Goal: Task Accomplishment & Management: Complete application form

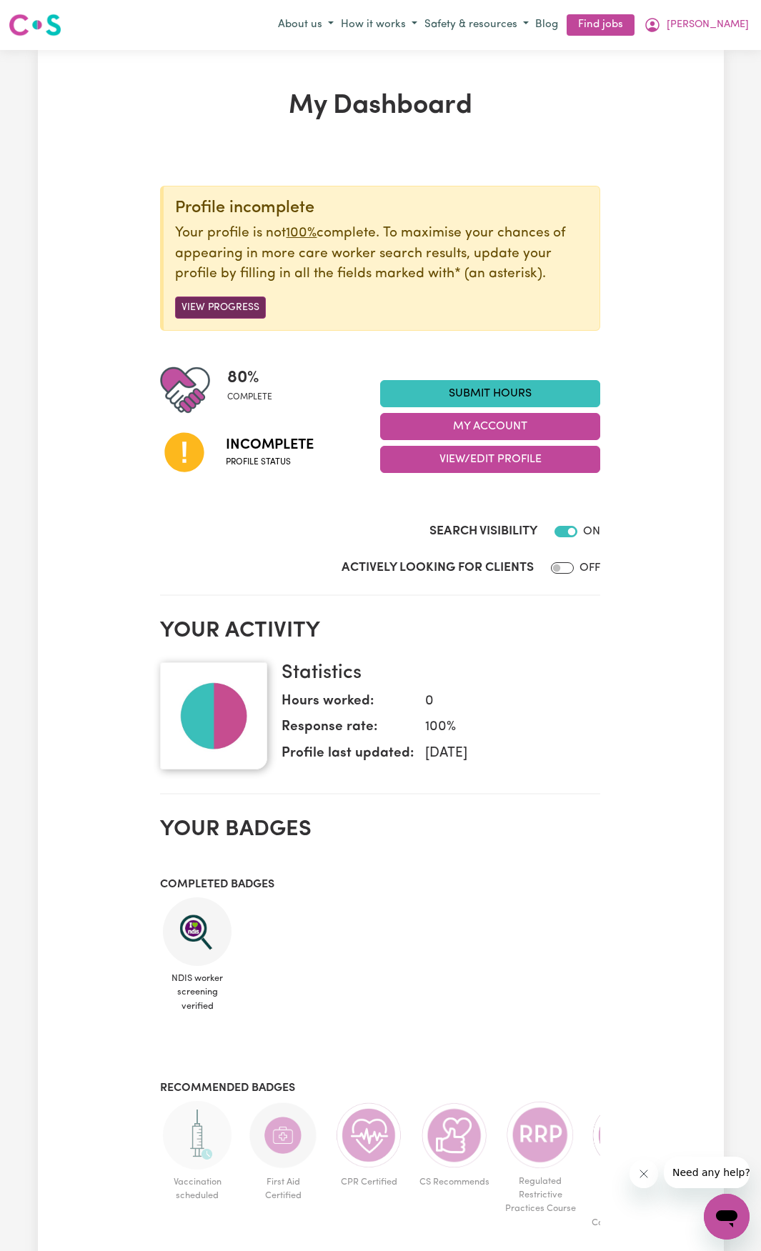
click at [235, 304] on button "View Progress" at bounding box center [220, 308] width 91 height 22
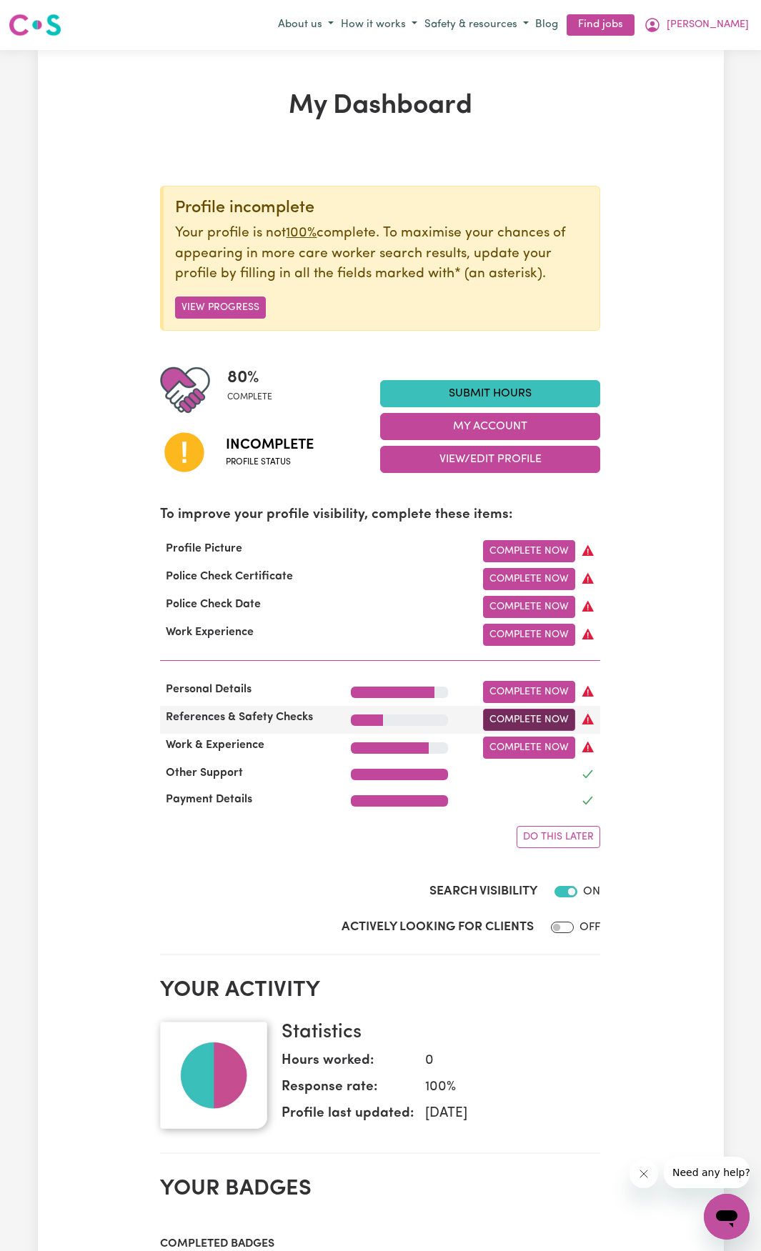
click at [507, 722] on link "Complete Now" at bounding box center [529, 720] width 92 height 22
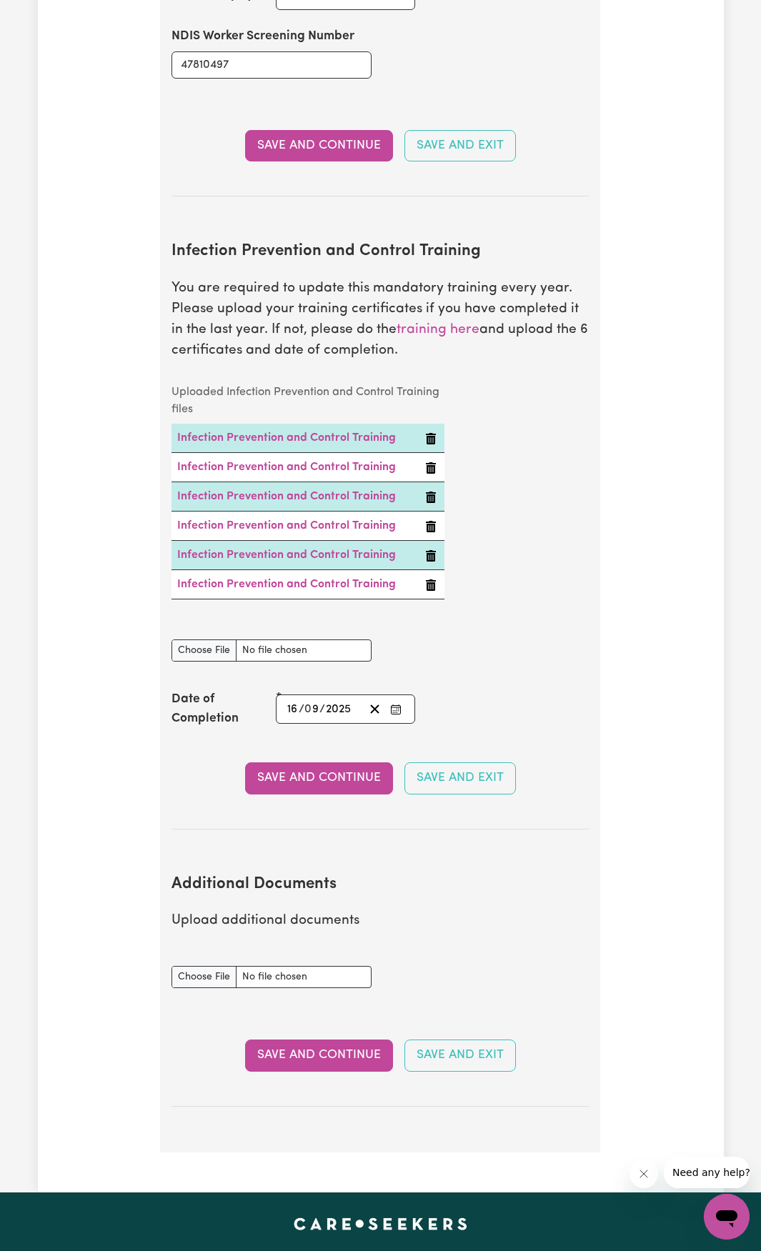
scroll to position [2215, 0]
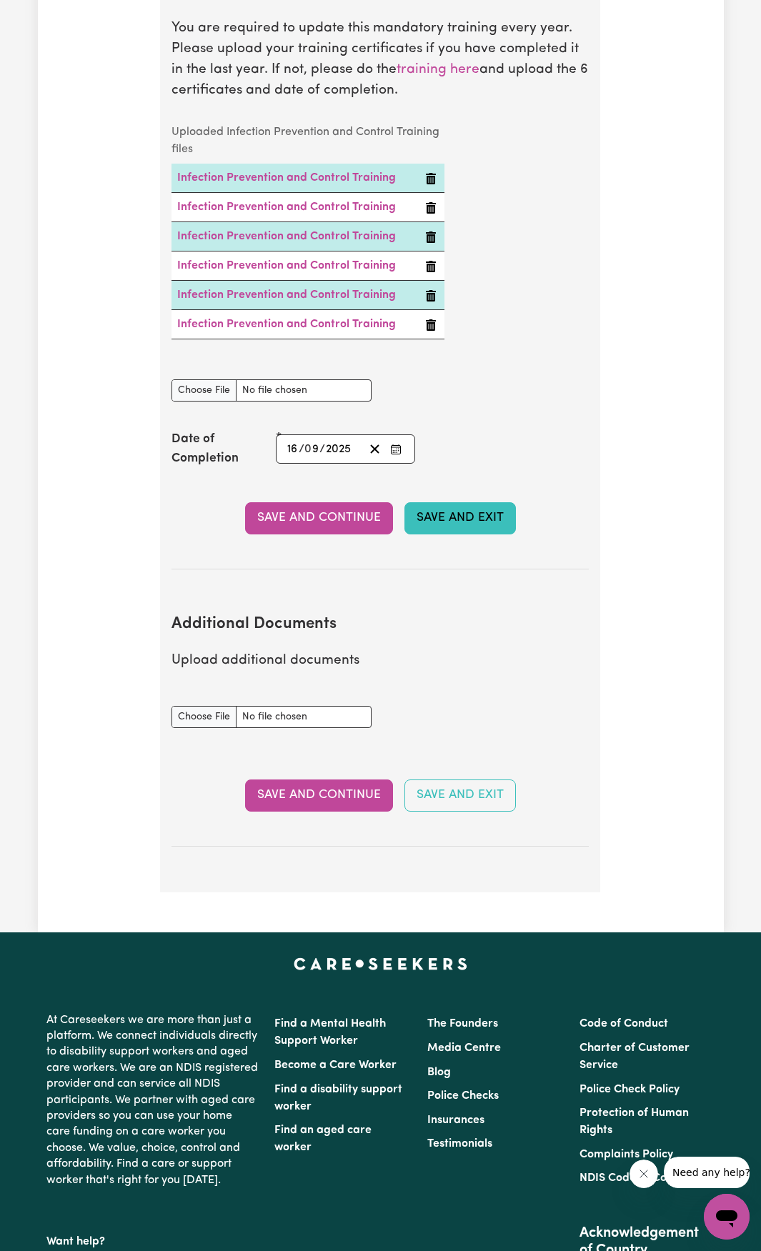
click at [432, 518] on button "Save and Exit" at bounding box center [459, 517] width 111 height 31
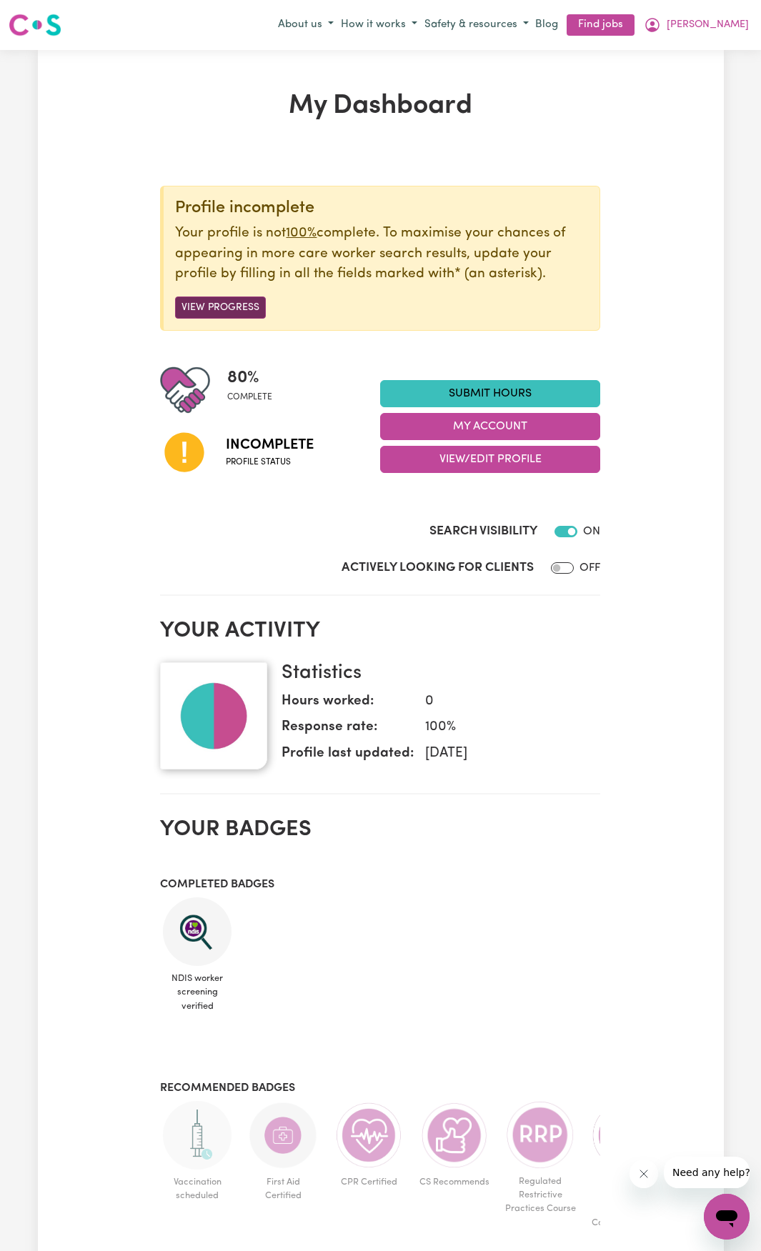
click at [222, 307] on button "View Progress" at bounding box center [220, 308] width 91 height 22
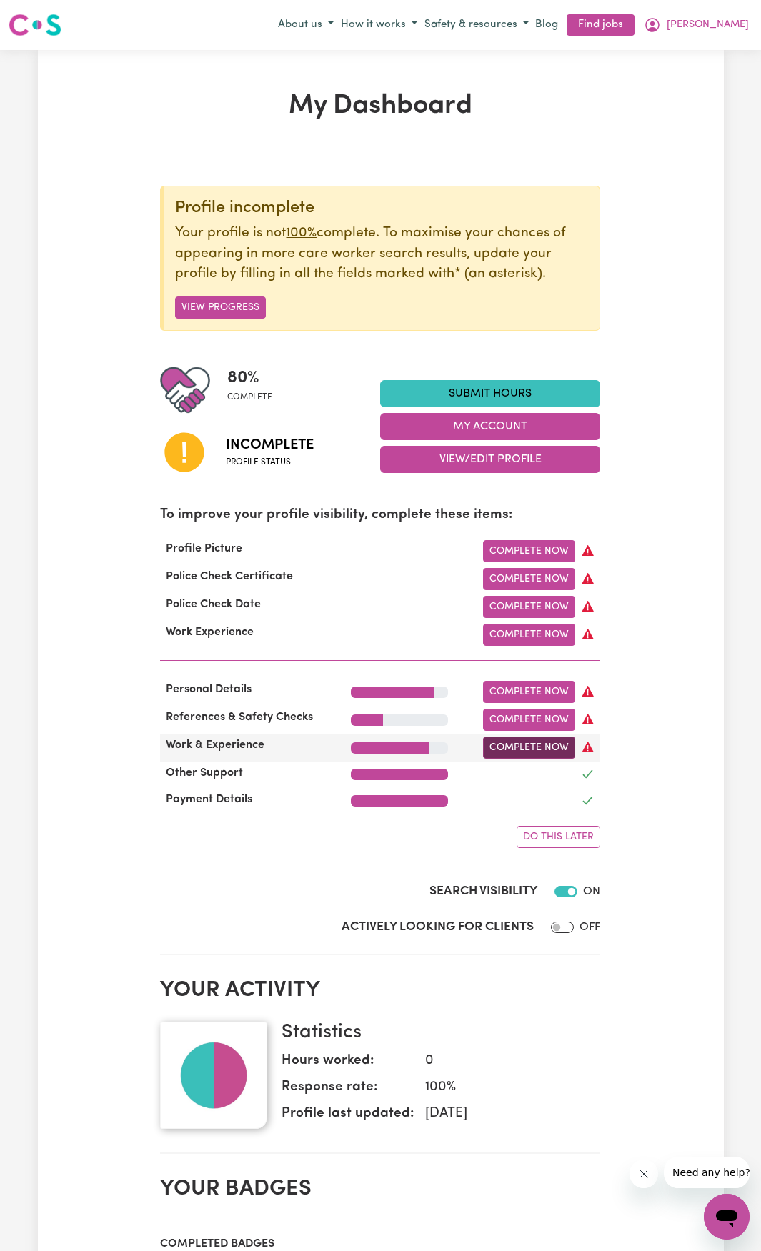
click at [513, 759] on link "Complete Now" at bounding box center [529, 748] width 92 height 22
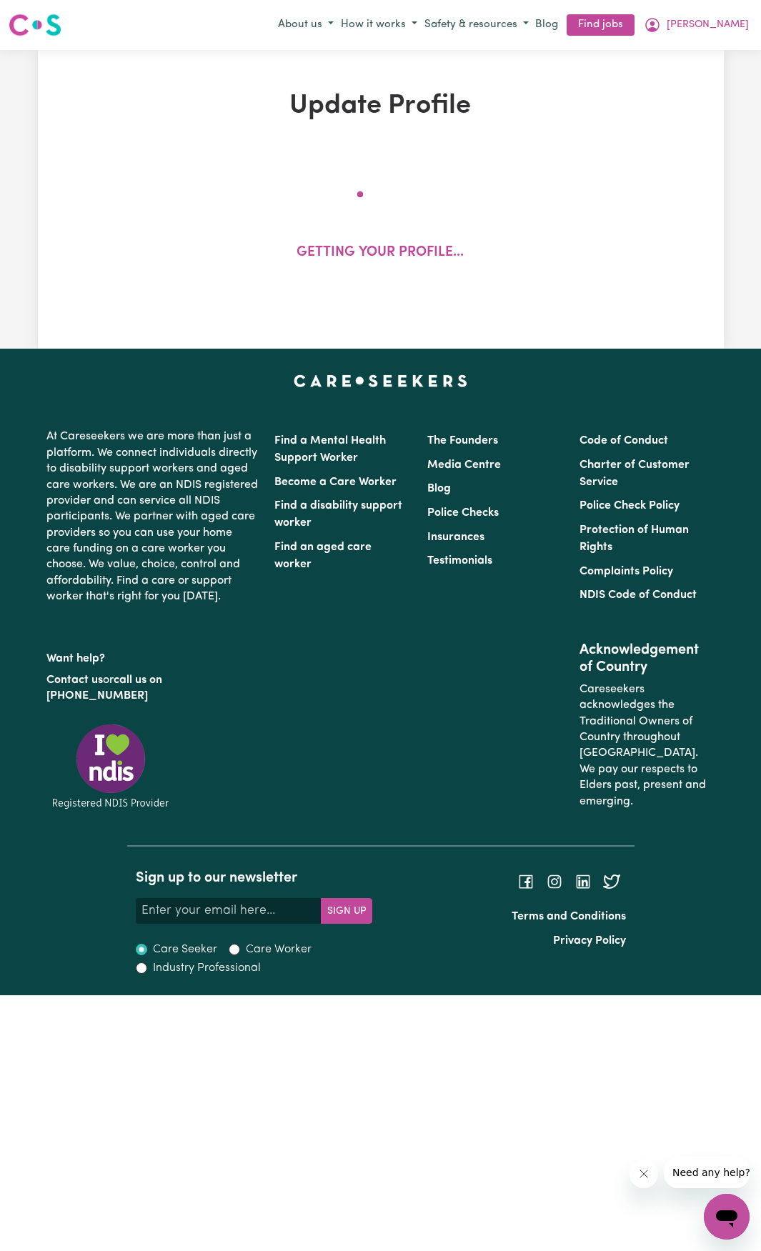
select select "Certificate III (Individual Support)"
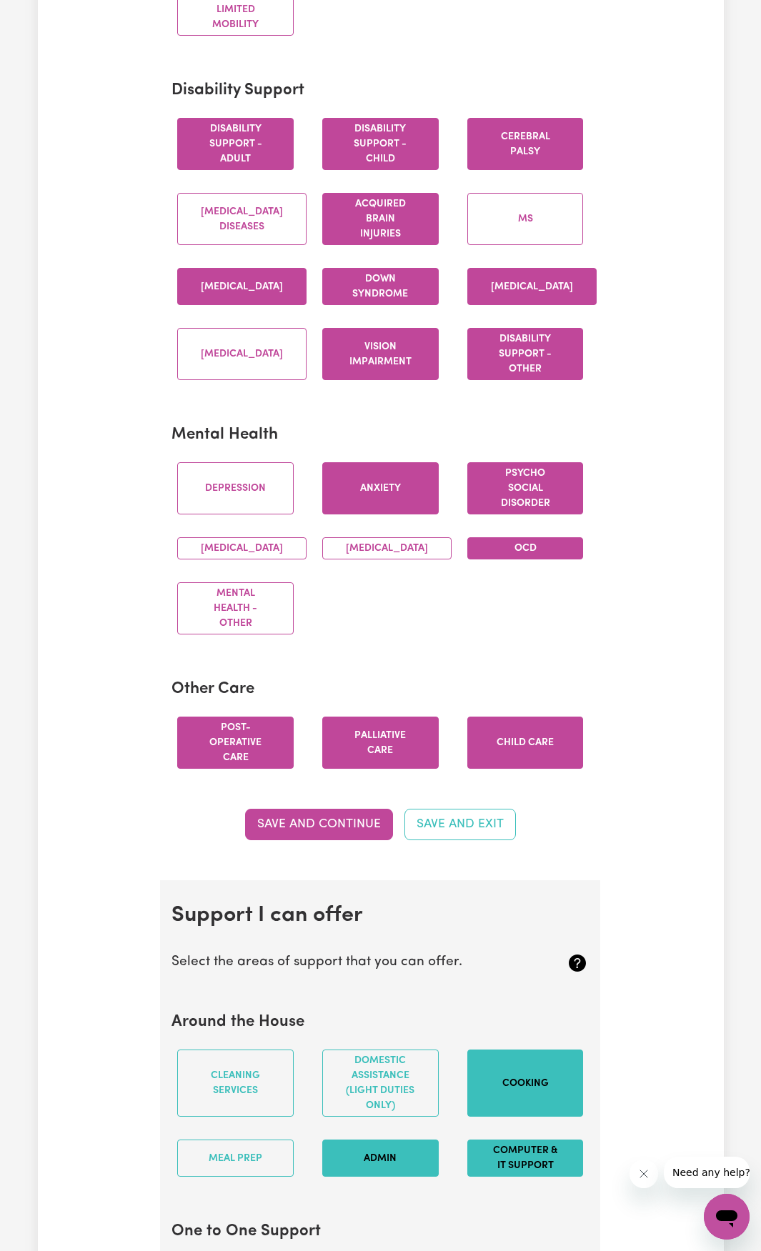
scroll to position [643, 0]
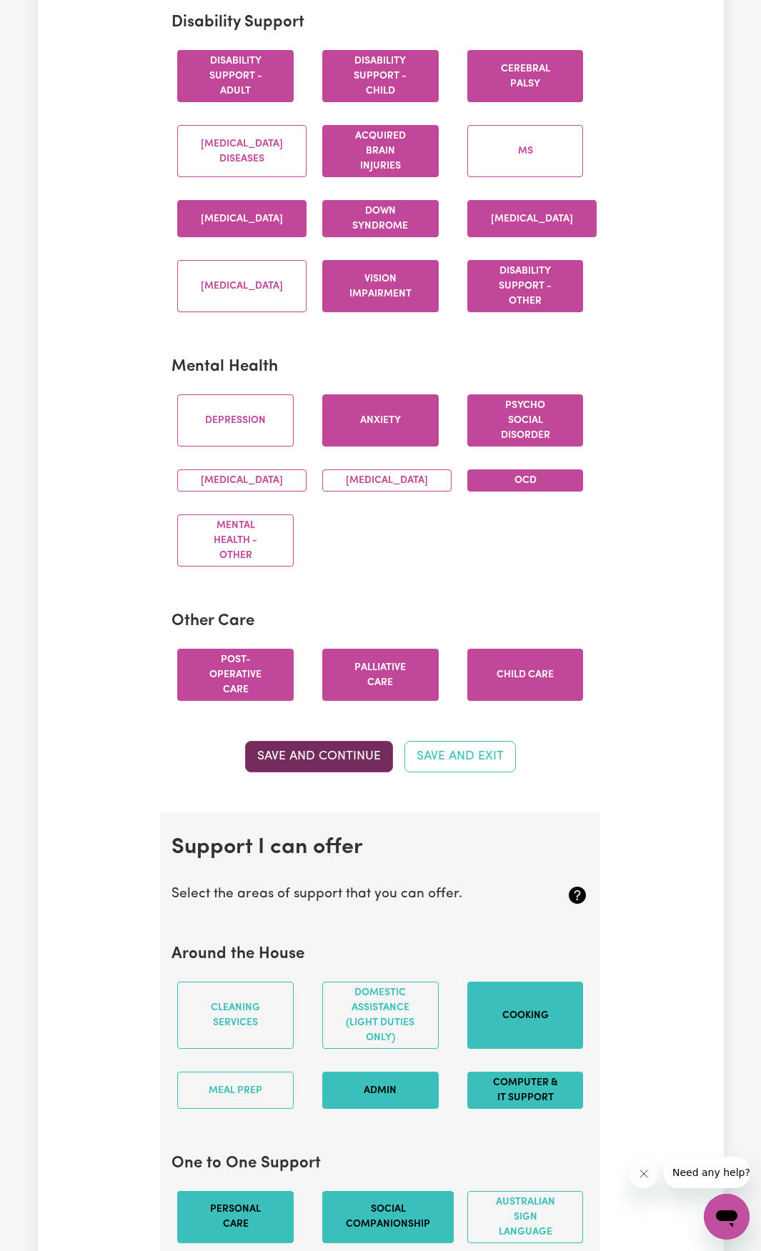
click at [279, 768] on button "Save and Continue" at bounding box center [319, 756] width 148 height 31
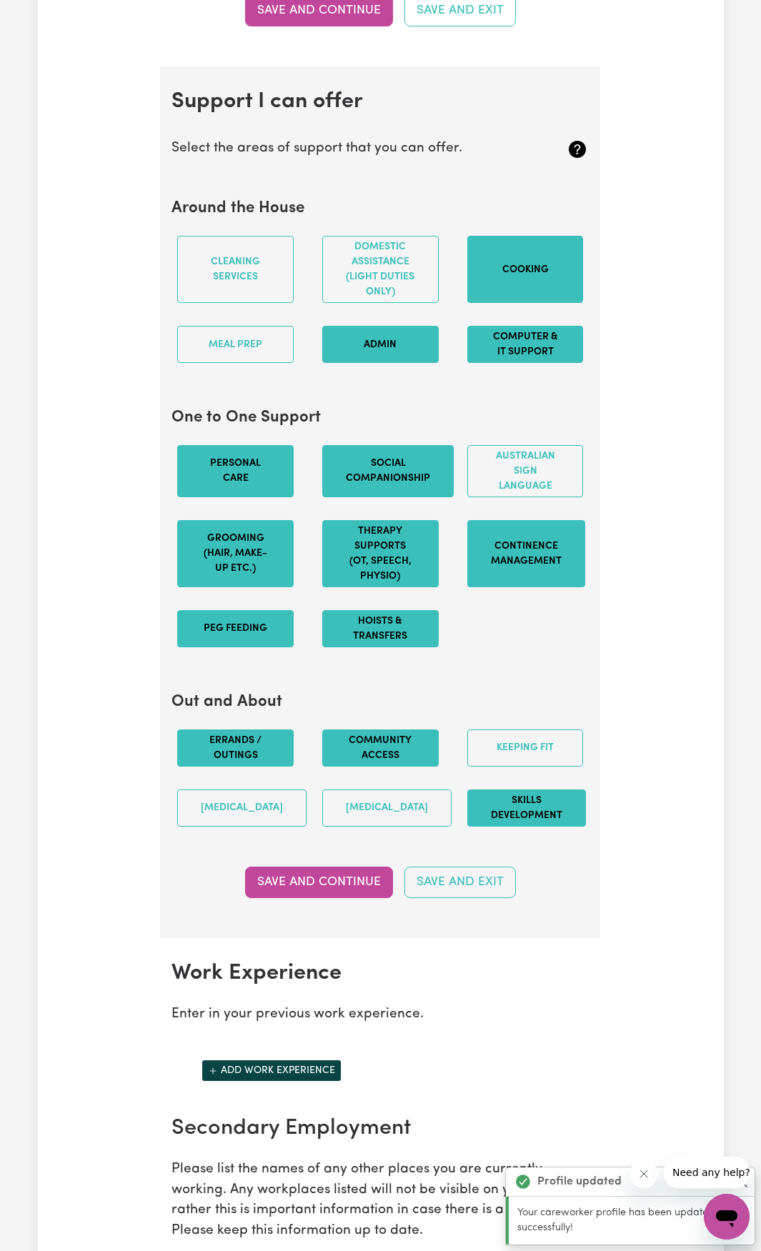
scroll to position [1471, 0]
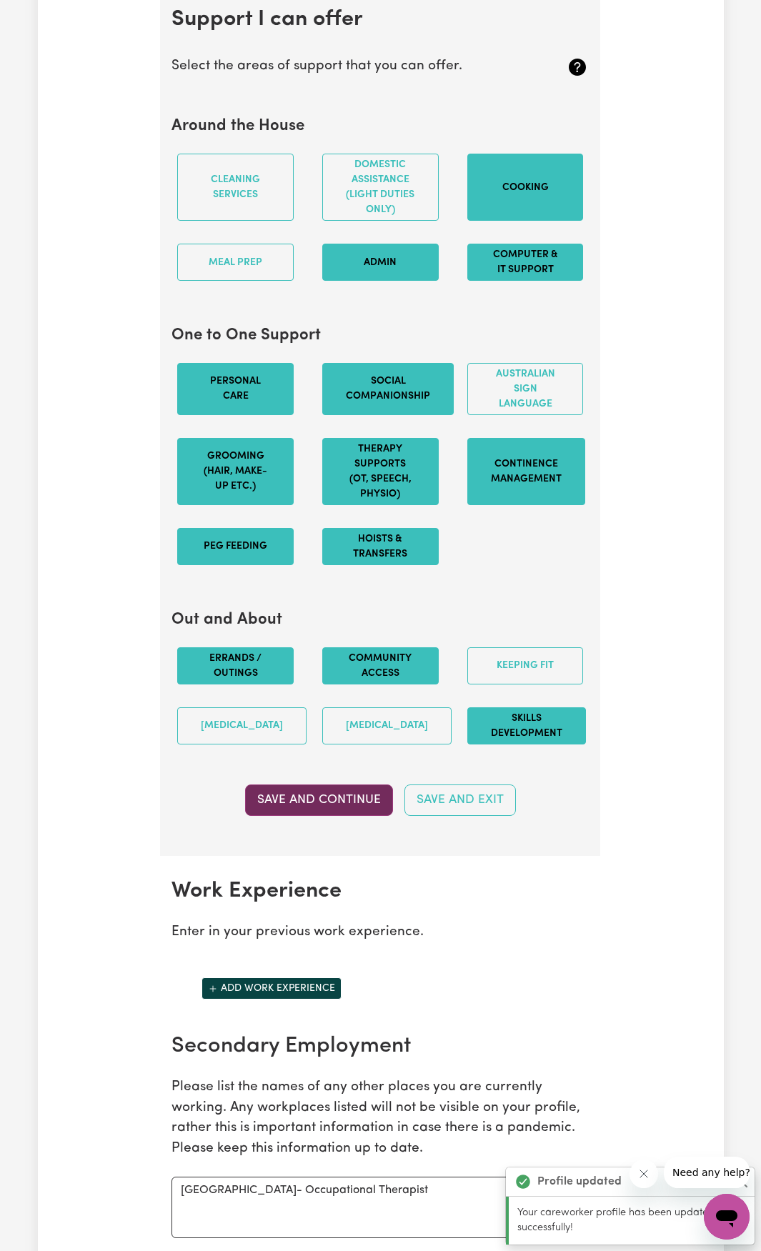
click at [273, 816] on button "Save and Continue" at bounding box center [319, 800] width 148 height 31
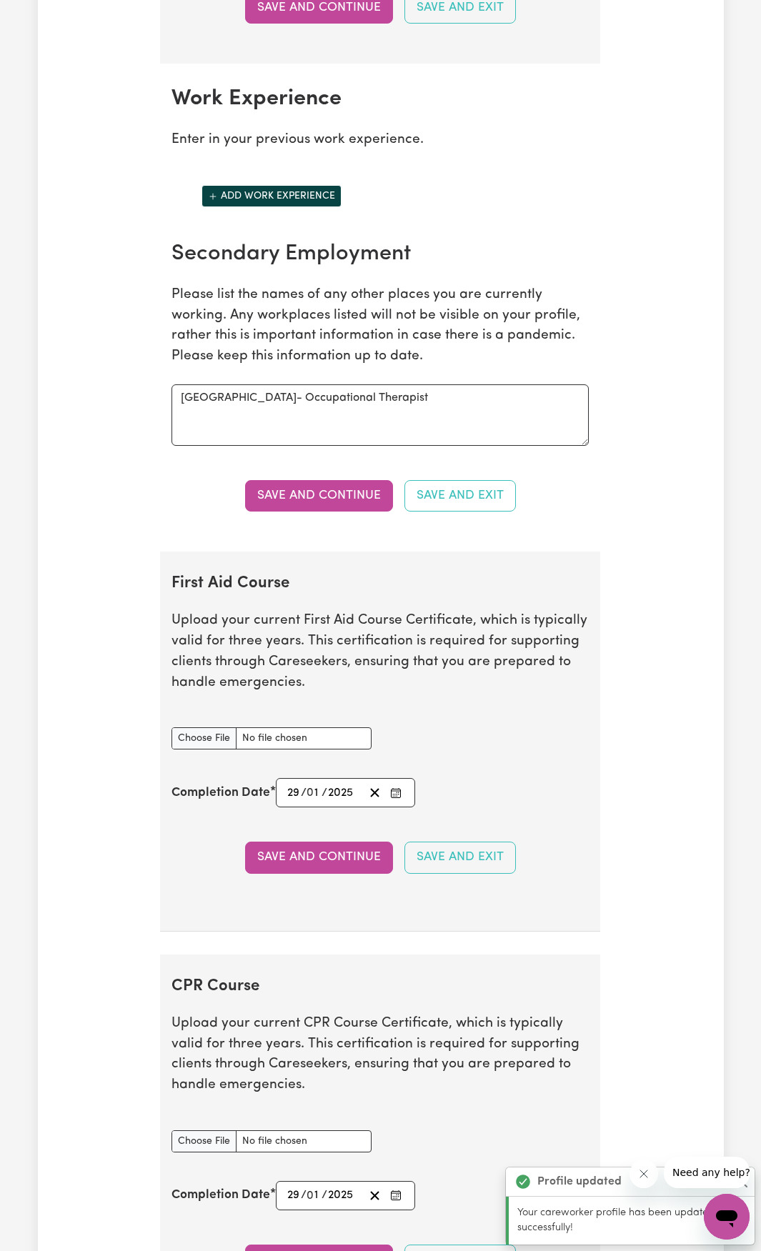
scroll to position [2343, 0]
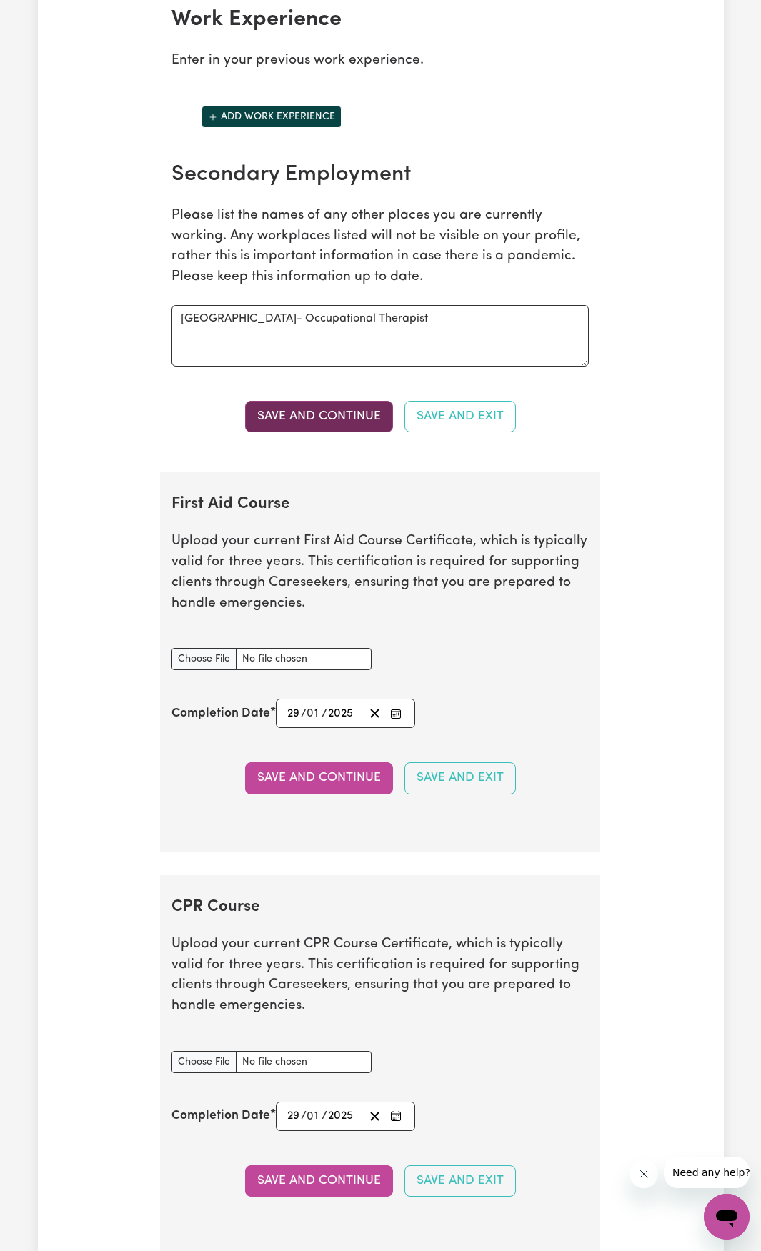
click at [296, 432] on button "Save and Continue" at bounding box center [319, 416] width 148 height 31
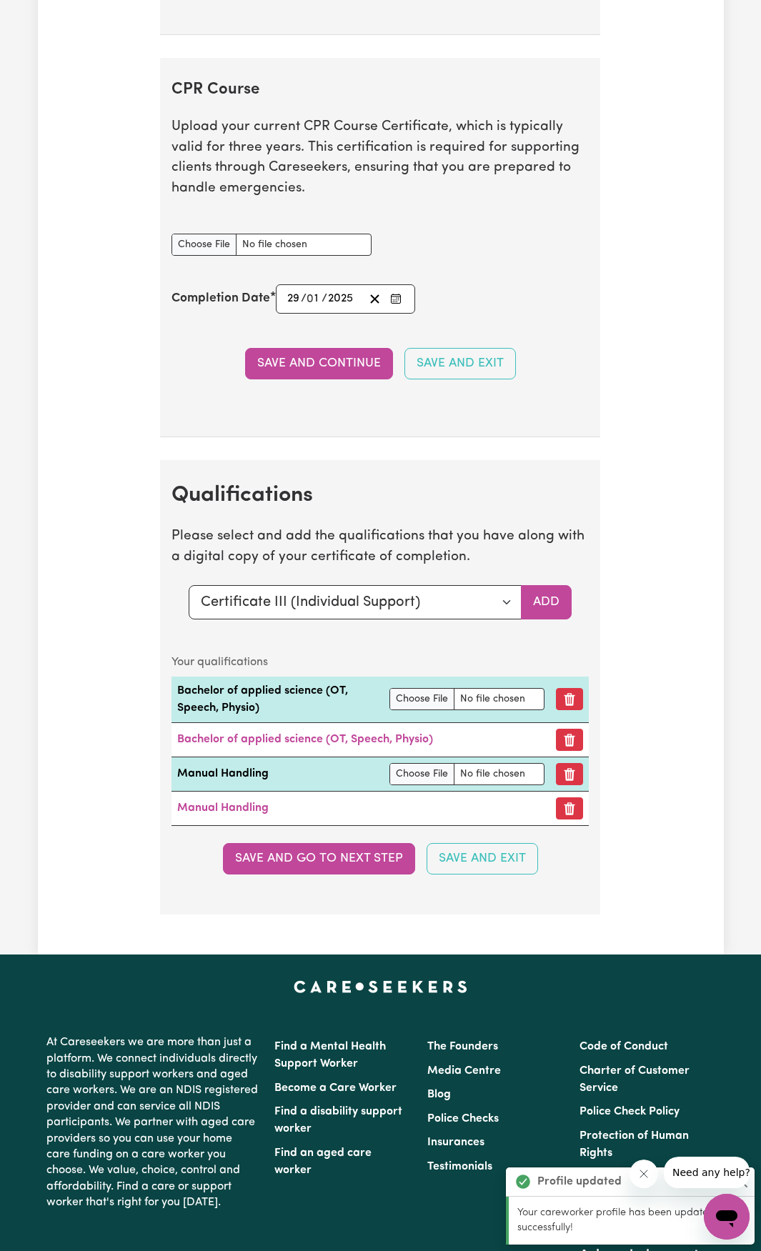
scroll to position [3188, 0]
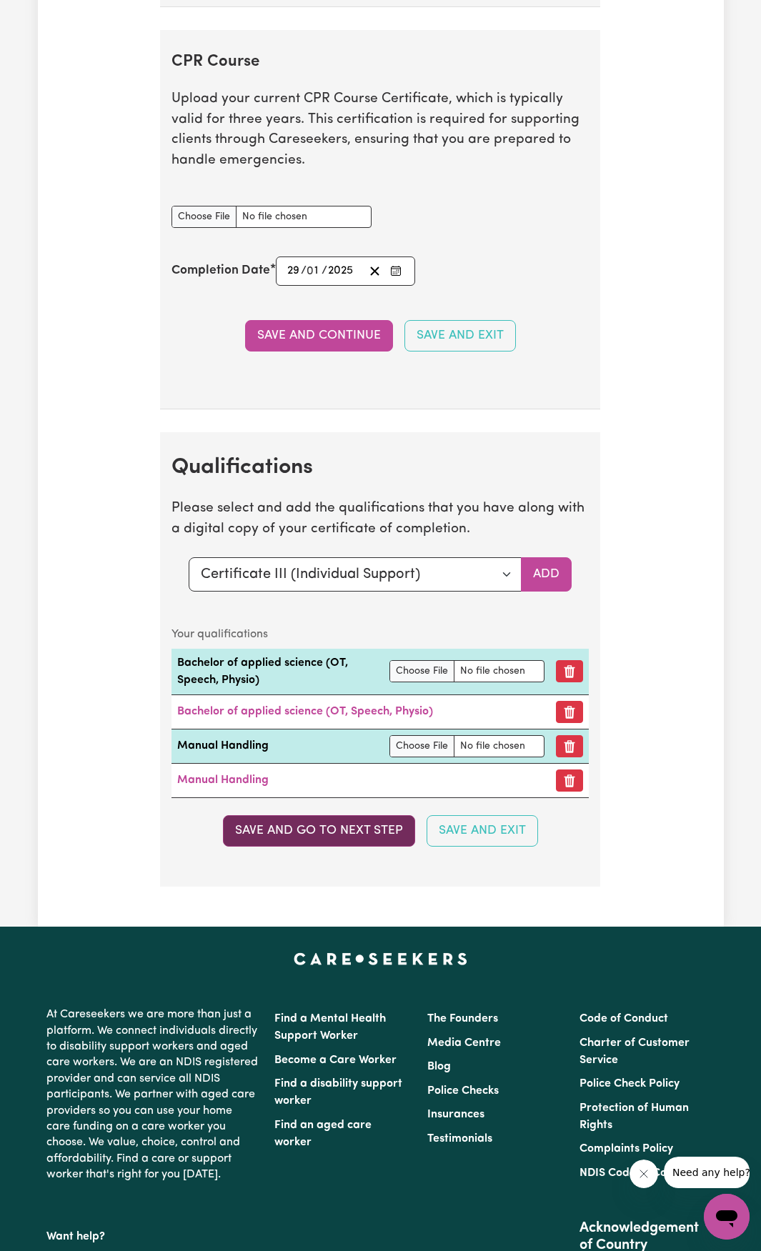
click at [259, 847] on button "Save and go to next step" at bounding box center [319, 830] width 192 height 31
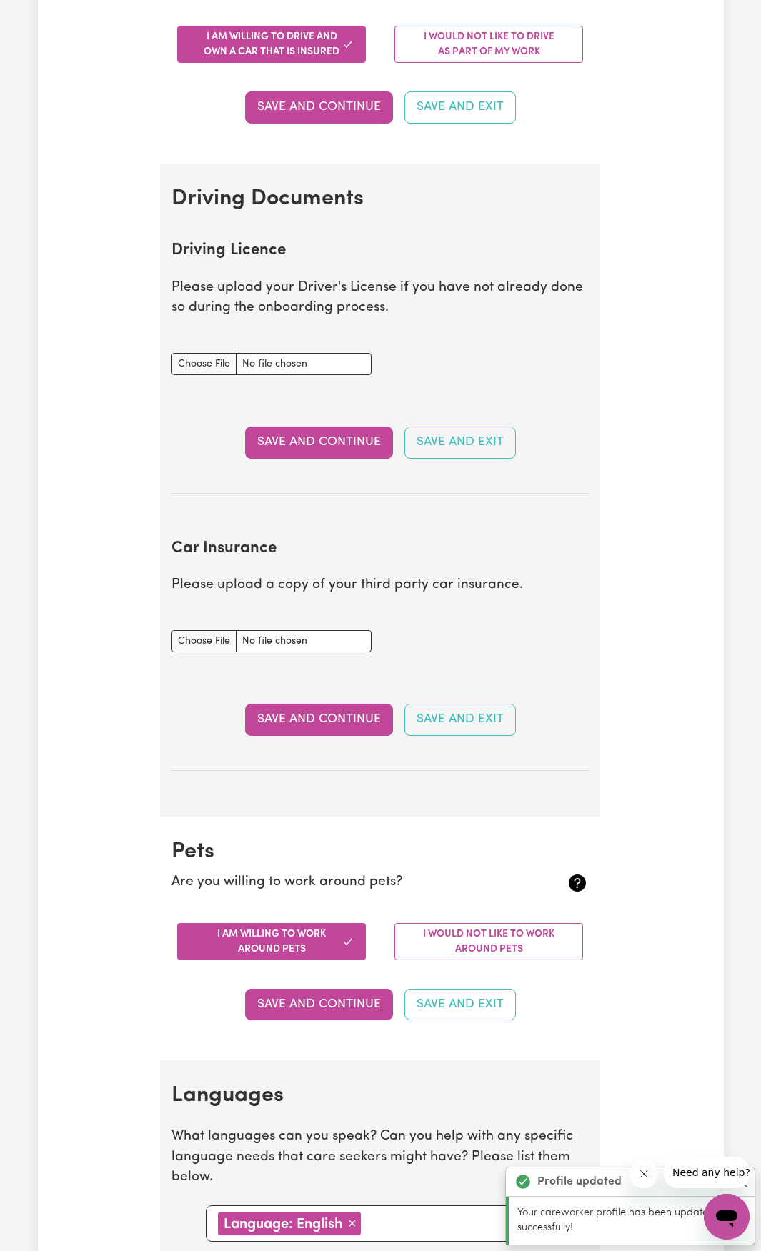
scroll to position [786, 0]
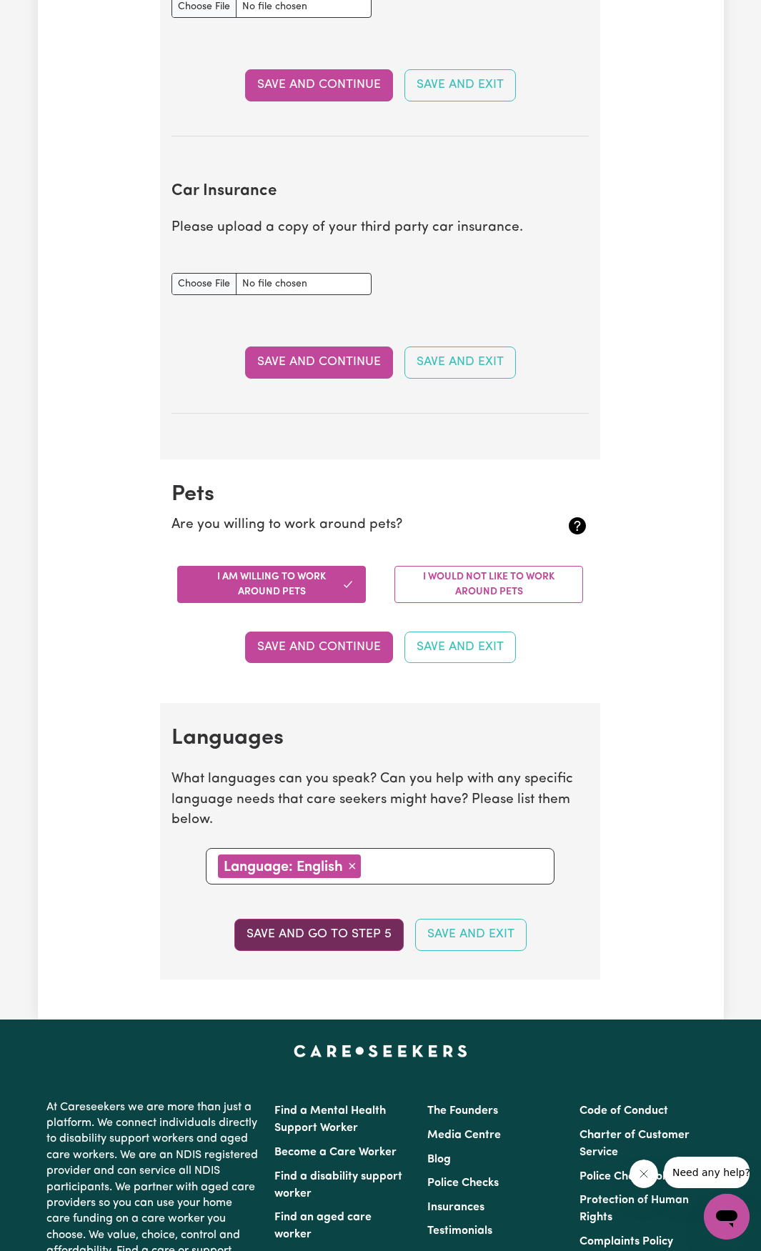
click at [282, 937] on button "Save and go to step 5" at bounding box center [318, 934] width 169 height 31
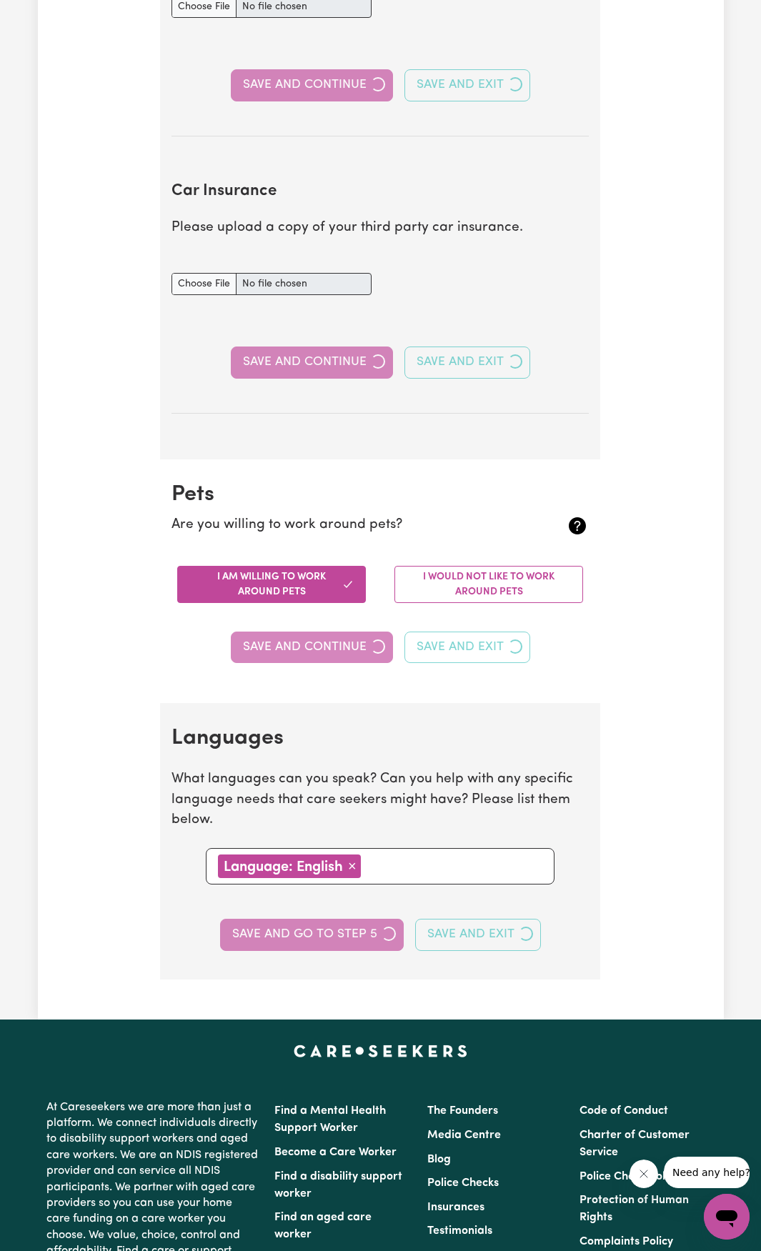
select select "I am providing services by being employed by an organisation"
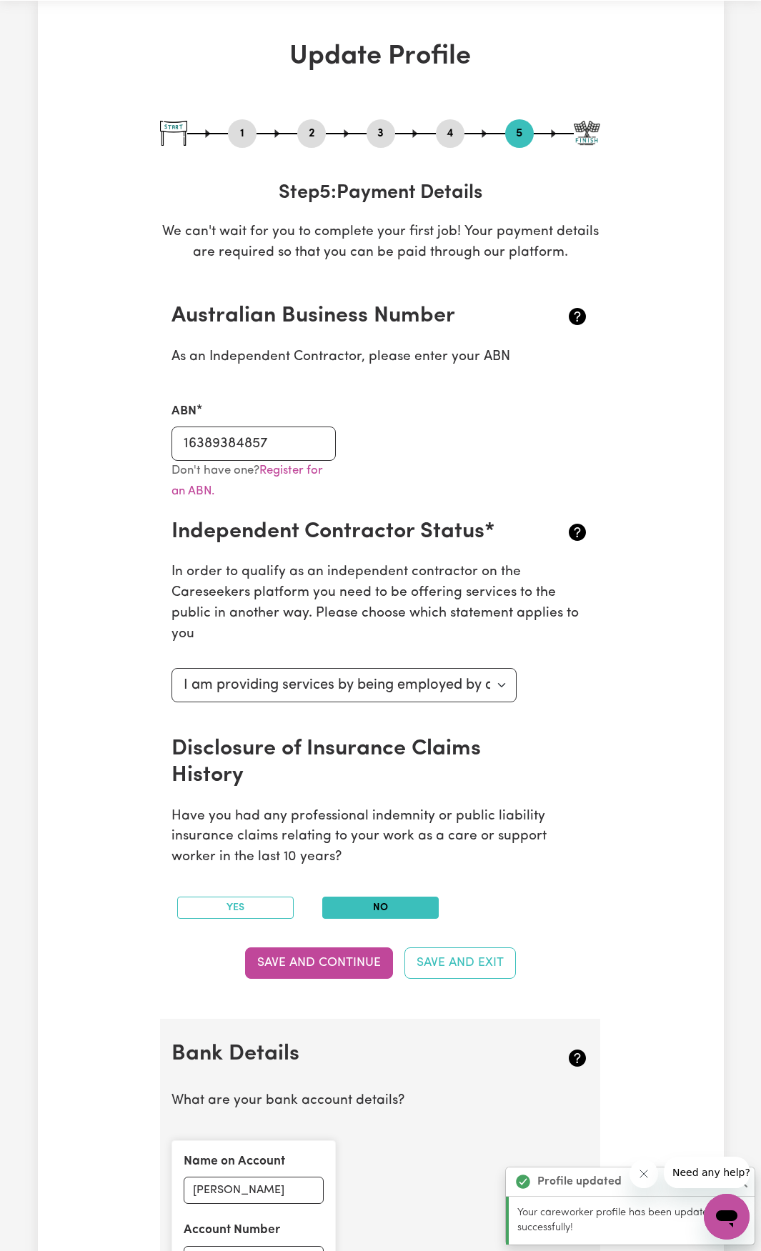
scroll to position [0, 0]
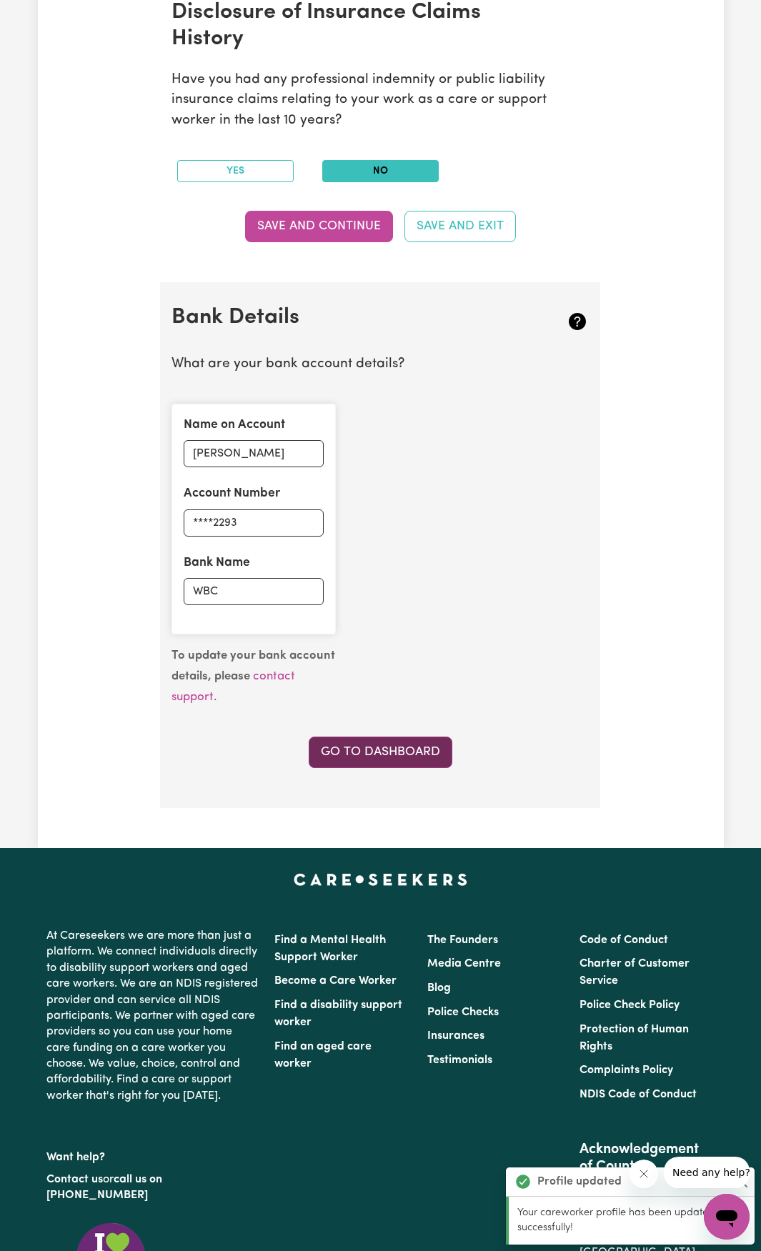
click at [346, 760] on link "Go to Dashboard" at bounding box center [381, 752] width 144 height 31
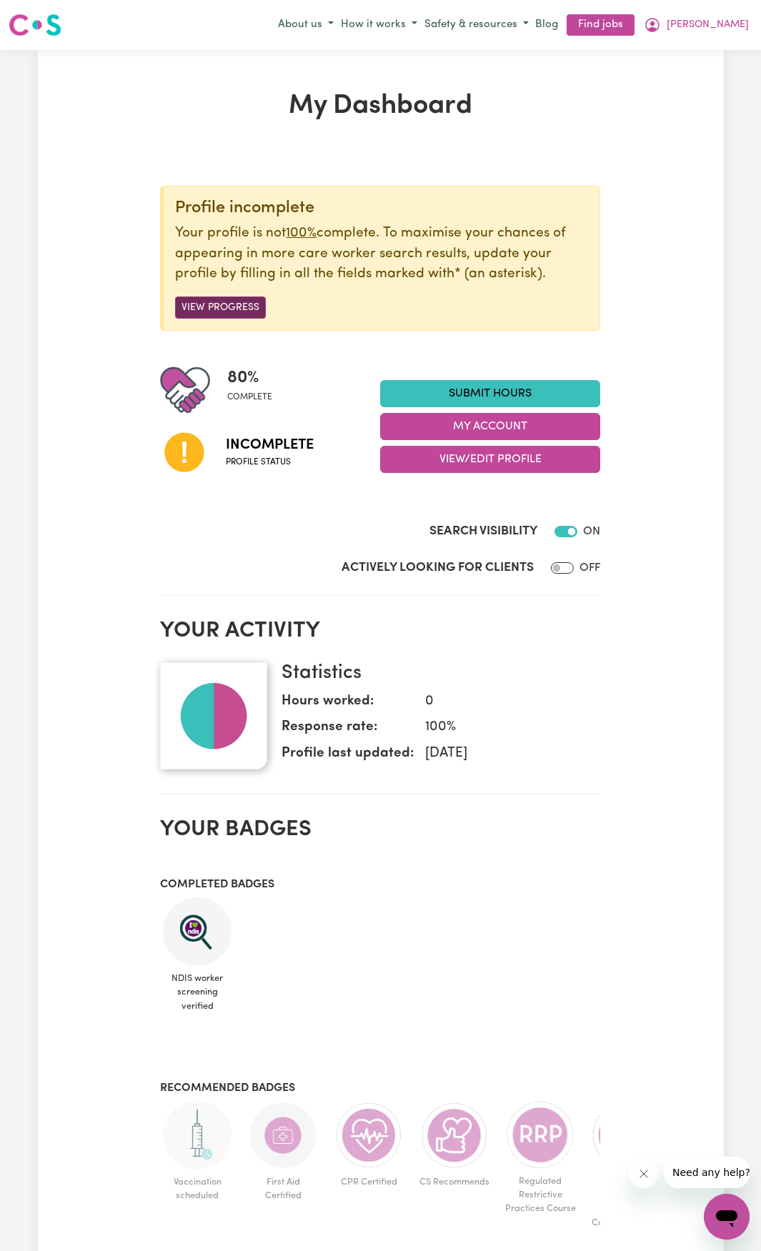
click at [205, 307] on button "View Progress" at bounding box center [220, 308] width 91 height 22
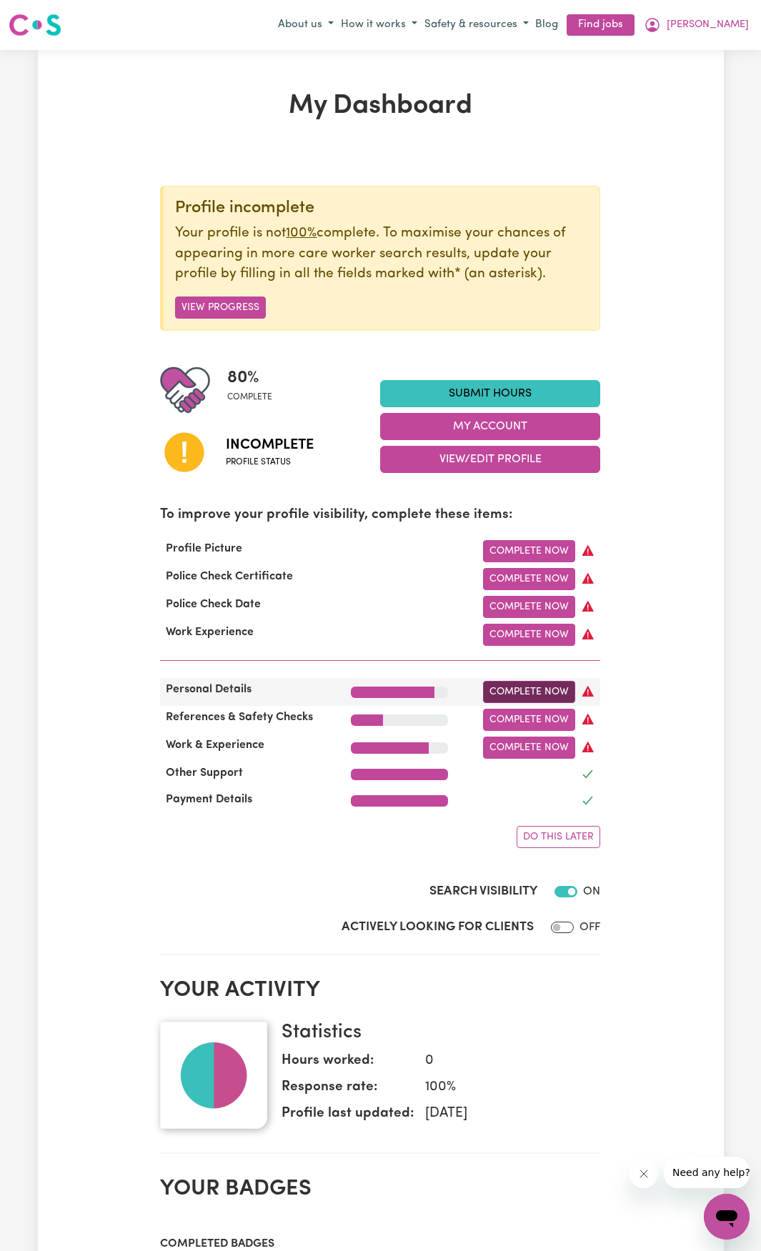
click at [535, 700] on link "Complete Now" at bounding box center [529, 692] width 92 height 22
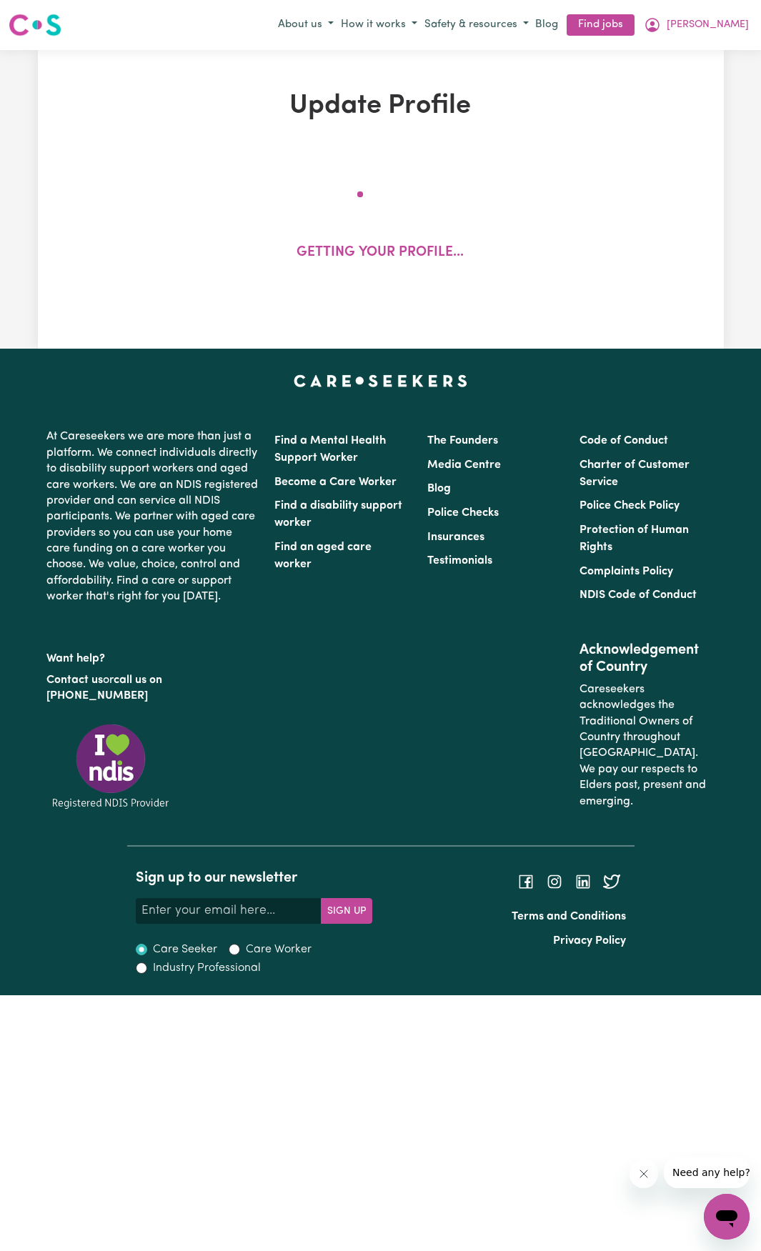
select select "[DEMOGRAPHIC_DATA]"
select select "[DEMOGRAPHIC_DATA] Citizen"
select select "Studying a healthcare related degree or qualification"
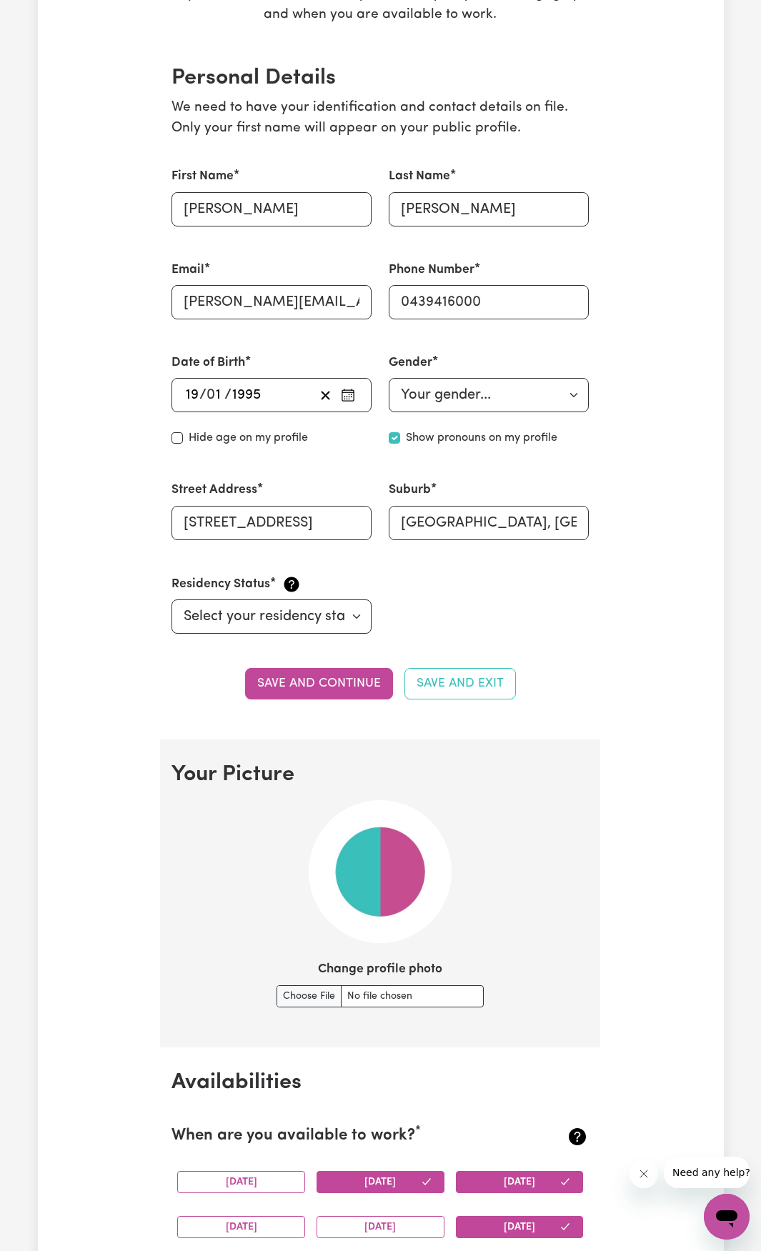
scroll to position [572, 0]
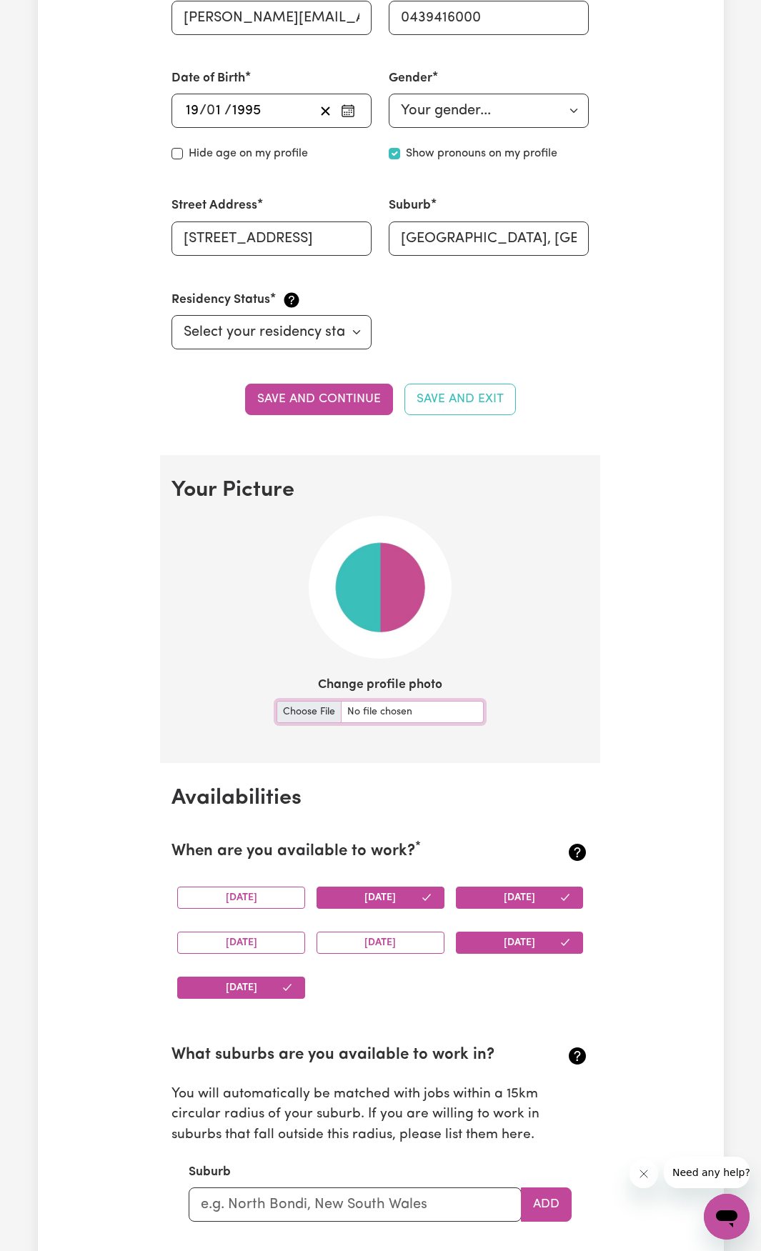
click at [309, 716] on input "Change profile photo" at bounding box center [380, 712] width 207 height 22
click at [299, 711] on input "Change profile photo" at bounding box center [380, 712] width 207 height 22
type input "C:\fakepath\MKM-20230706-094953_0164.jpg"
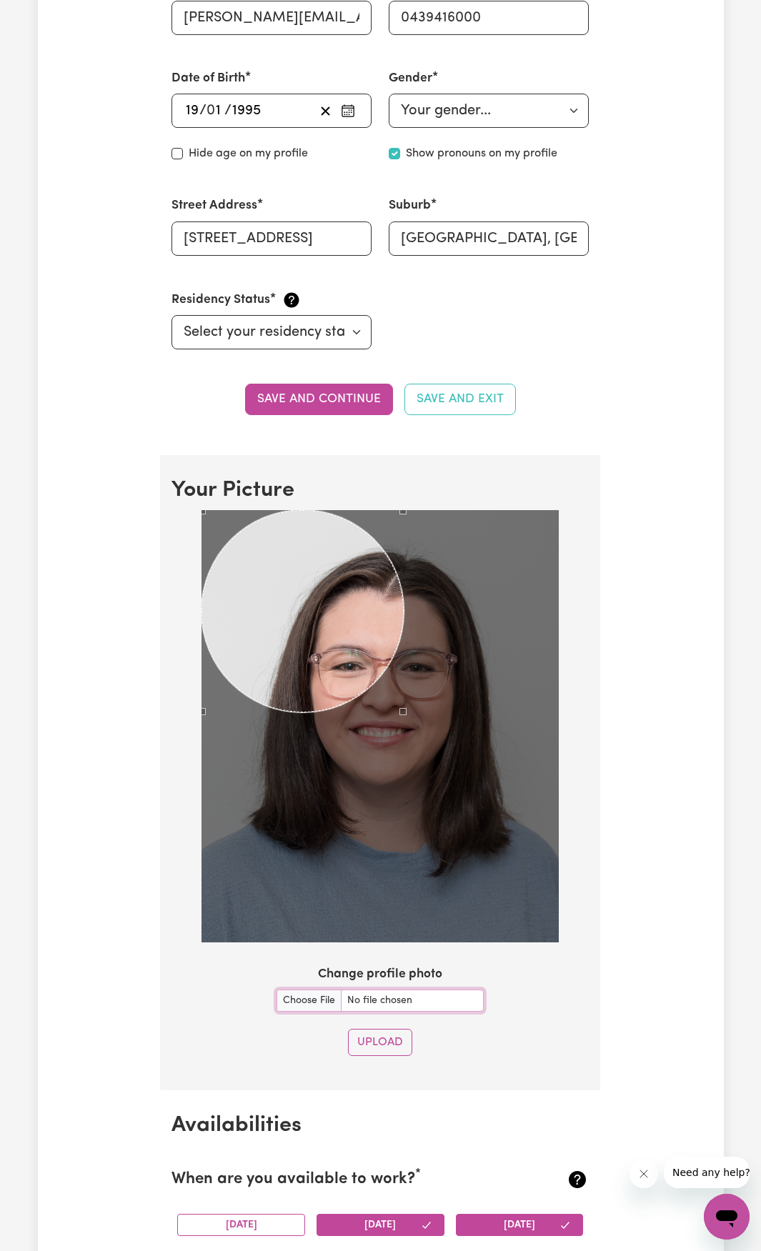
click at [401, 666] on div at bounding box center [379, 726] width 357 height 432
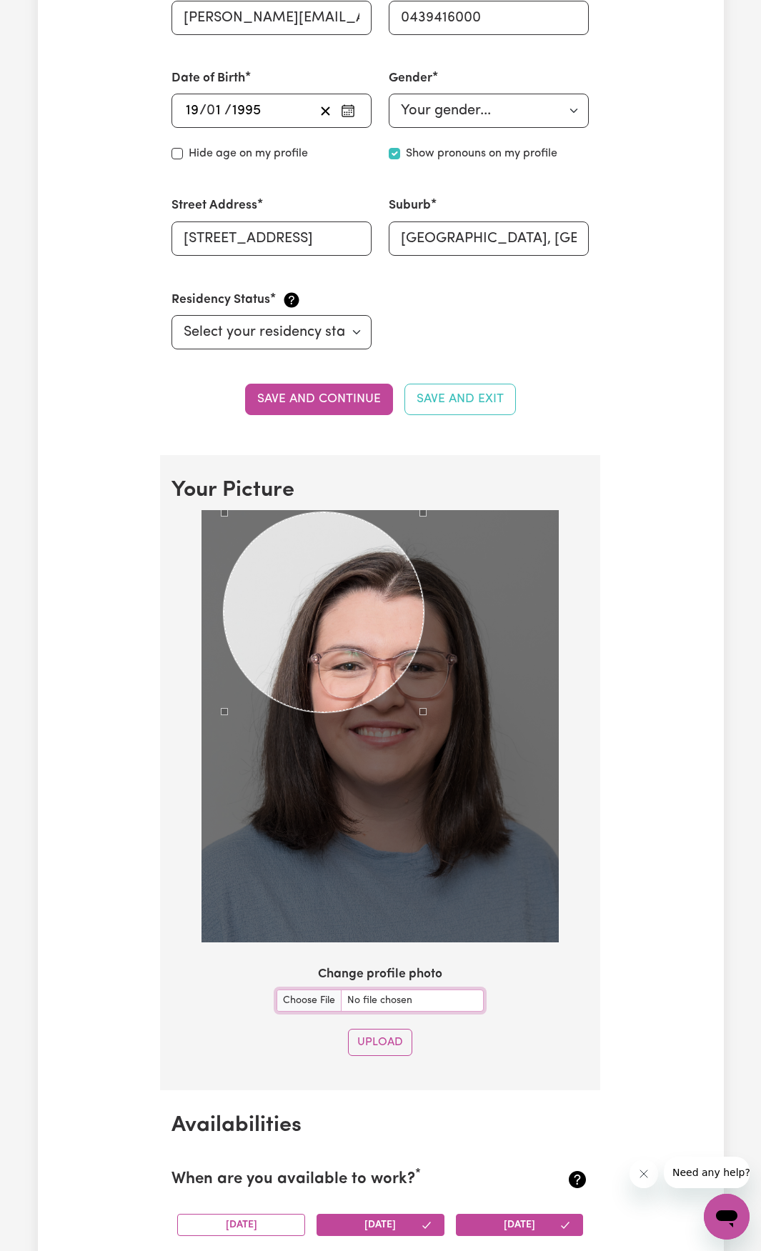
click at [346, 626] on div "Use the arrow keys to move the crop selection area" at bounding box center [324, 612] width 200 height 200
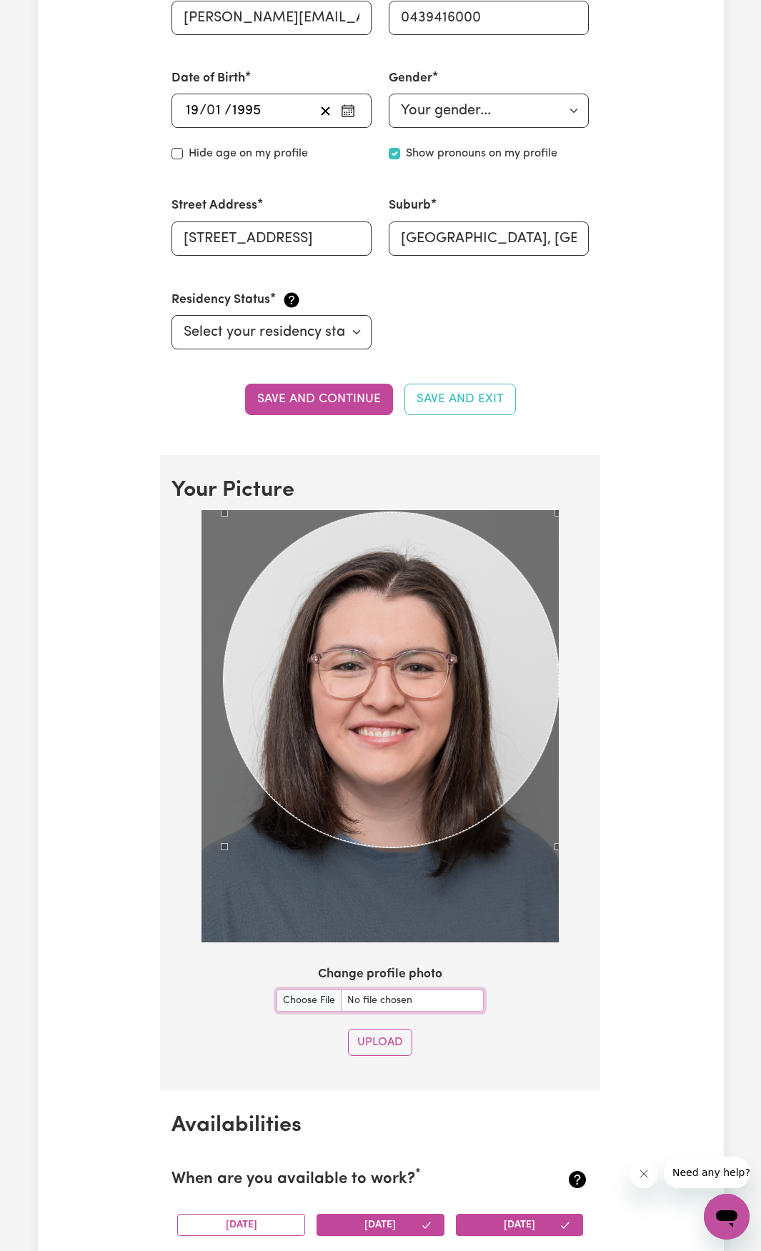
click at [572, 861] on div at bounding box center [379, 729] width 417 height 438
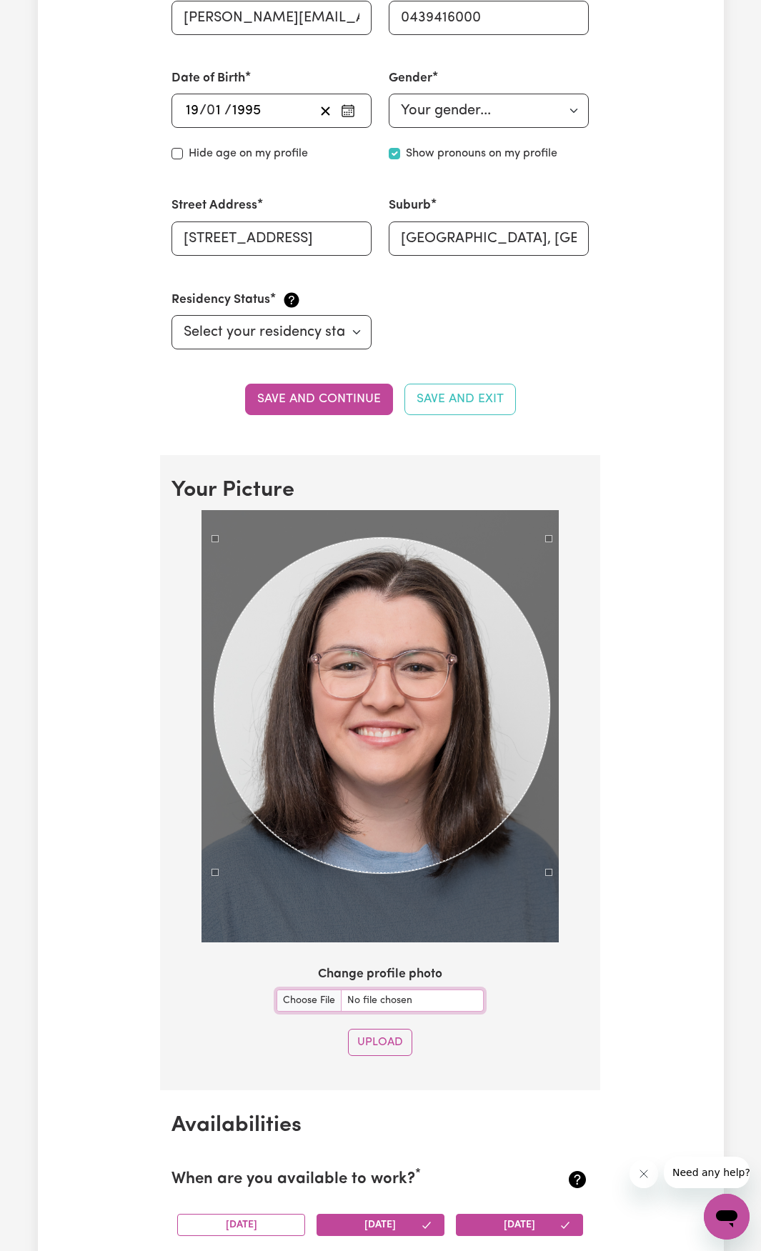
click at [442, 774] on div "Use the arrow keys to move the crop selection area" at bounding box center [381, 705] width 335 height 335
drag, startPoint x: 388, startPoint y: 1040, endPoint x: 473, endPoint y: 1020, distance: 87.4
click at [388, 1040] on button "Upload" at bounding box center [380, 1042] width 64 height 27
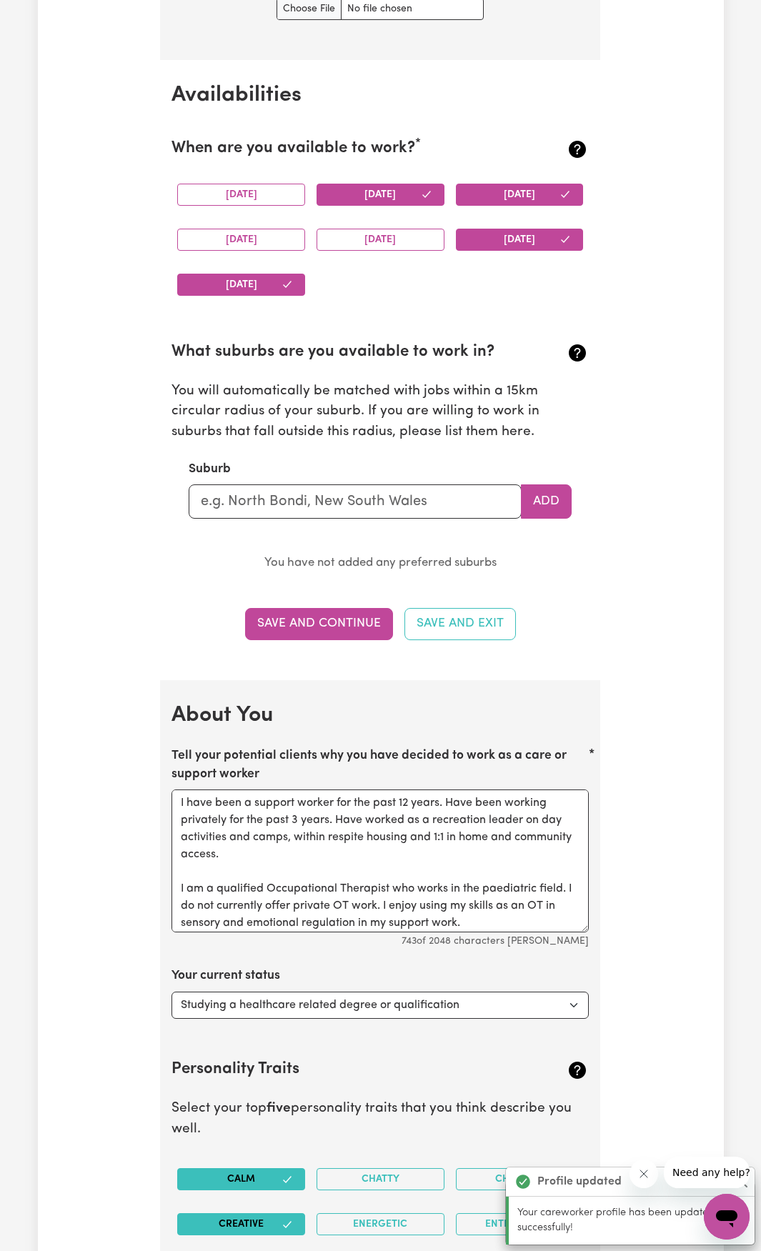
scroll to position [1192, 0]
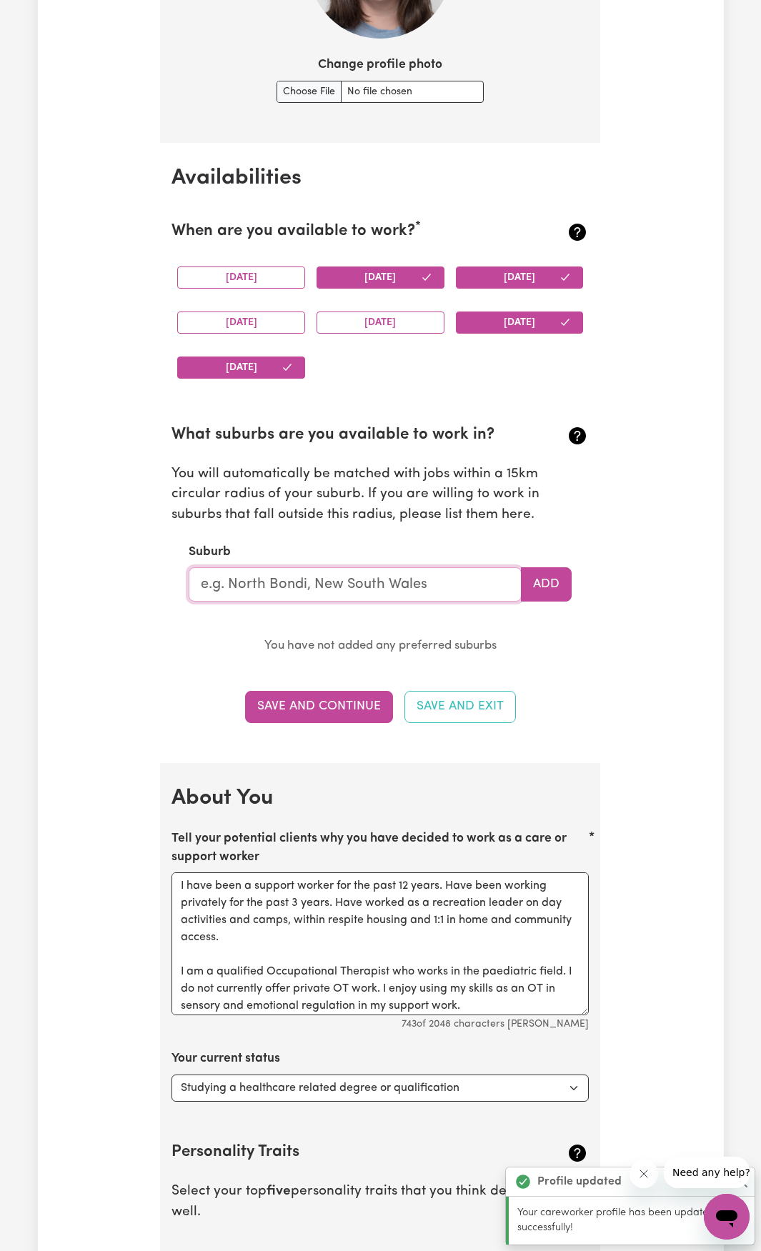
click at [331, 579] on input "text" at bounding box center [355, 584] width 333 height 34
type input "Rowville"
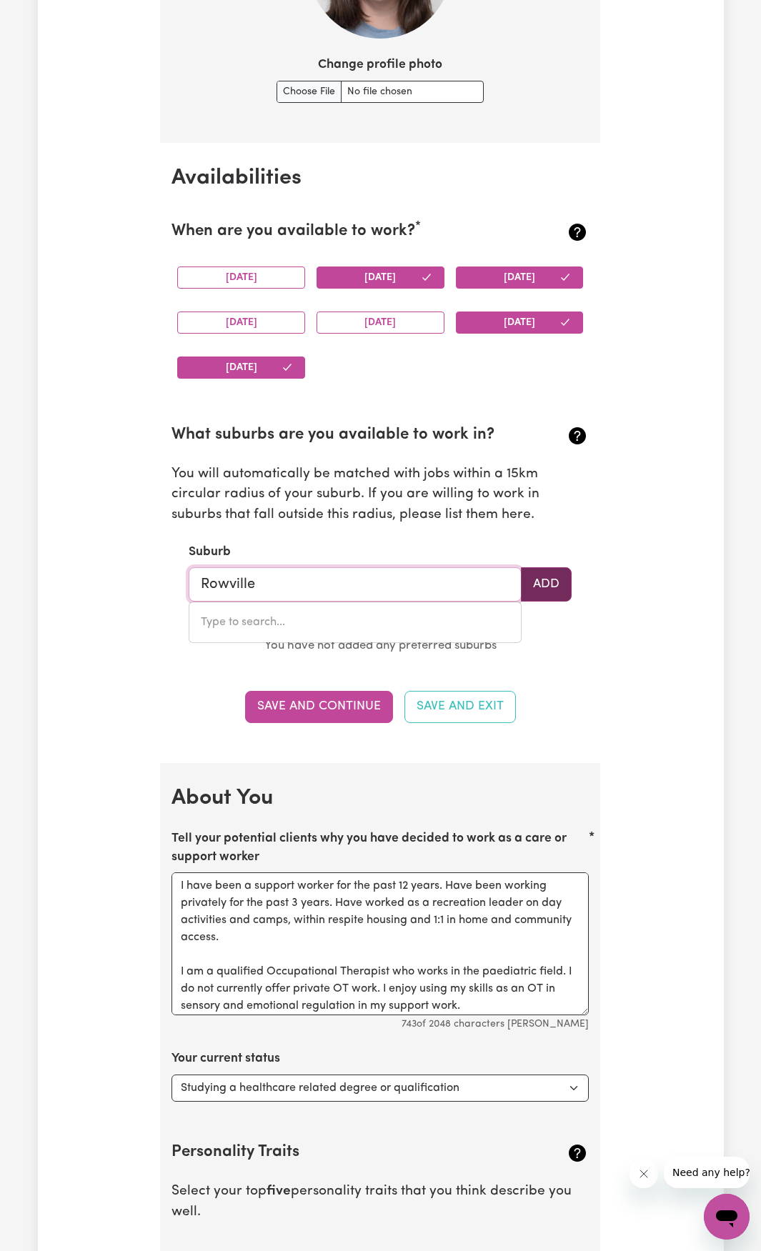
type input "[GEOGRAPHIC_DATA], [GEOGRAPHIC_DATA], 3178"
click at [553, 587] on button "Add" at bounding box center [546, 584] width 51 height 34
type input "[GEOGRAPHIC_DATA], [GEOGRAPHIC_DATA], 3178"
click at [319, 577] on input "Rowville" at bounding box center [355, 584] width 333 height 34
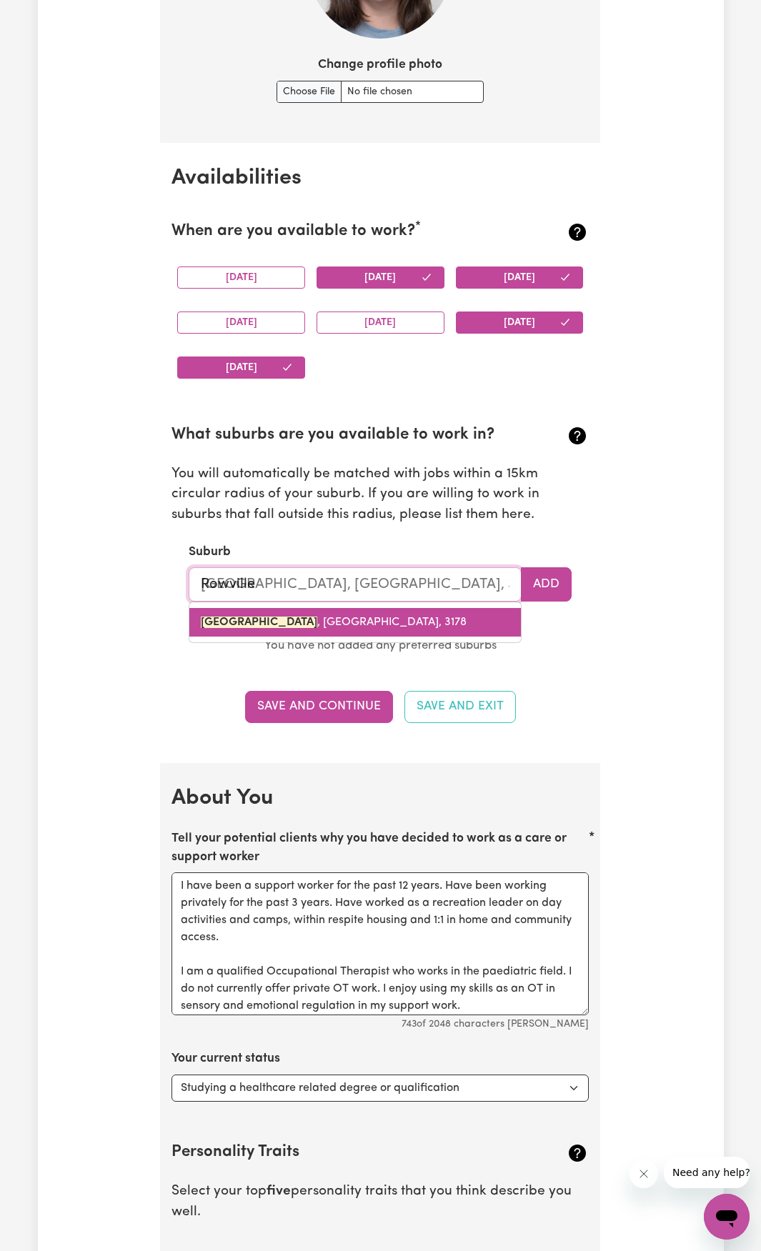
click at [234, 625] on mark "[GEOGRAPHIC_DATA]" at bounding box center [259, 622] width 116 height 11
type input "[GEOGRAPHIC_DATA], [GEOGRAPHIC_DATA], 3178"
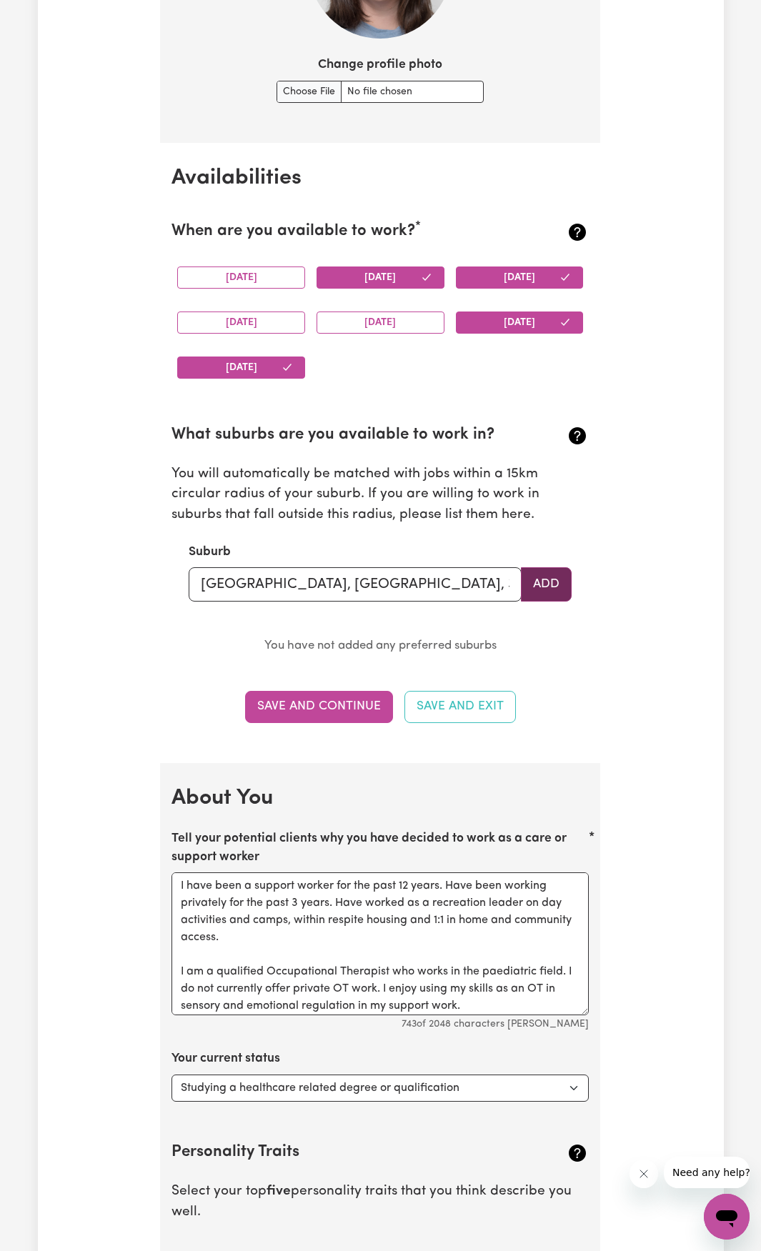
click at [538, 582] on button "Add" at bounding box center [546, 584] width 51 height 34
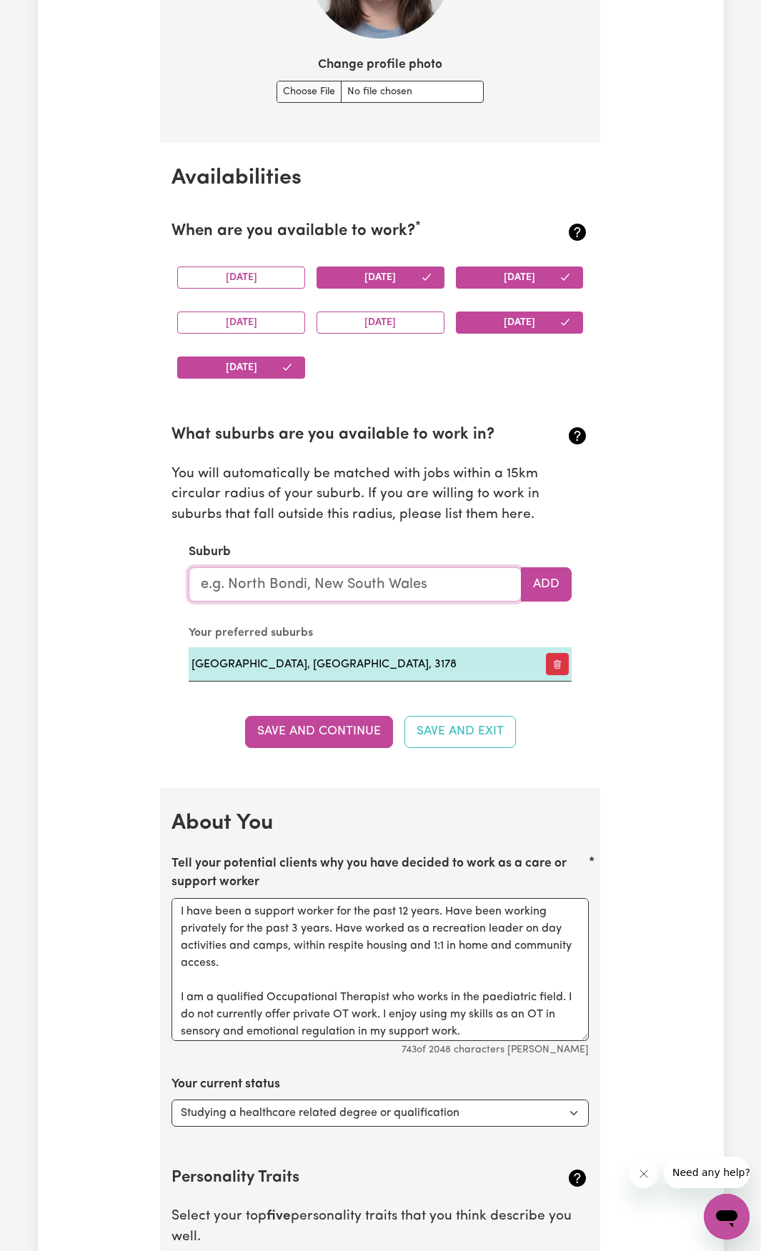
click at [337, 588] on input "text" at bounding box center [355, 584] width 333 height 34
type input "Fer"
type input "[PERSON_NAME][GEOGRAPHIC_DATA], 3237"
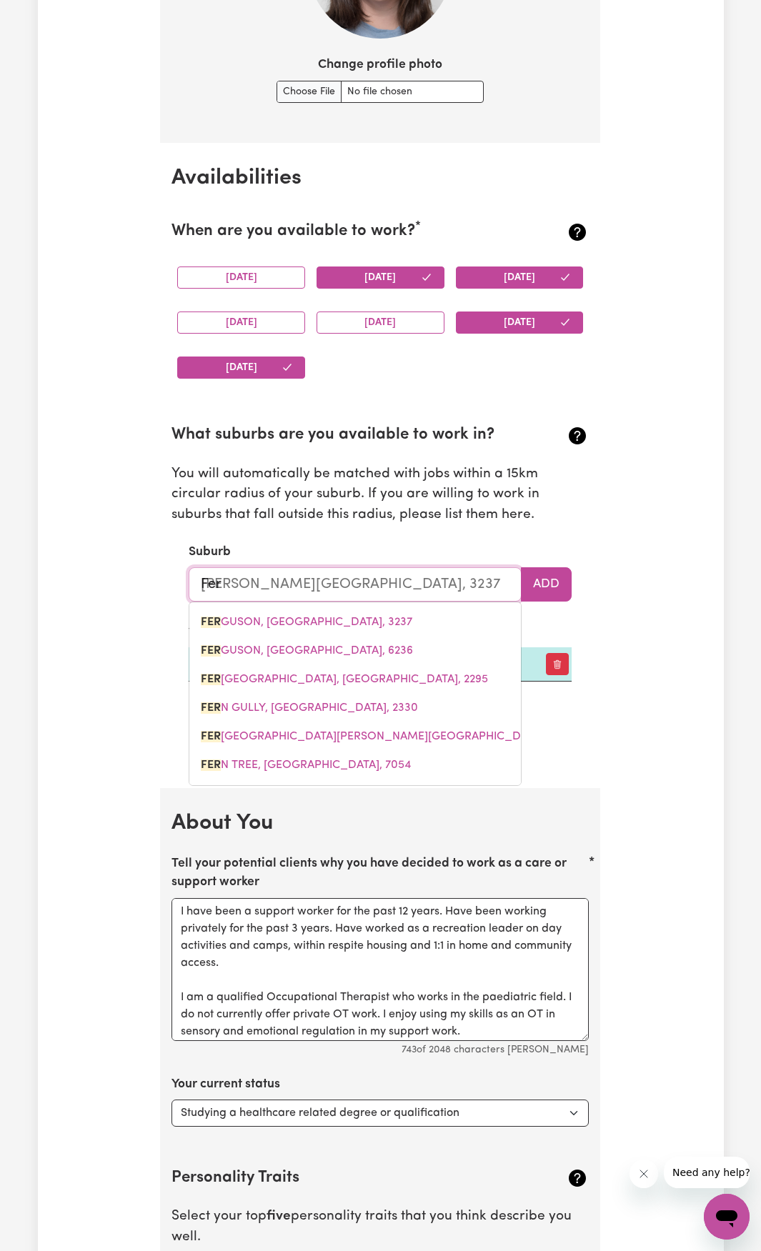
type input "Fern"
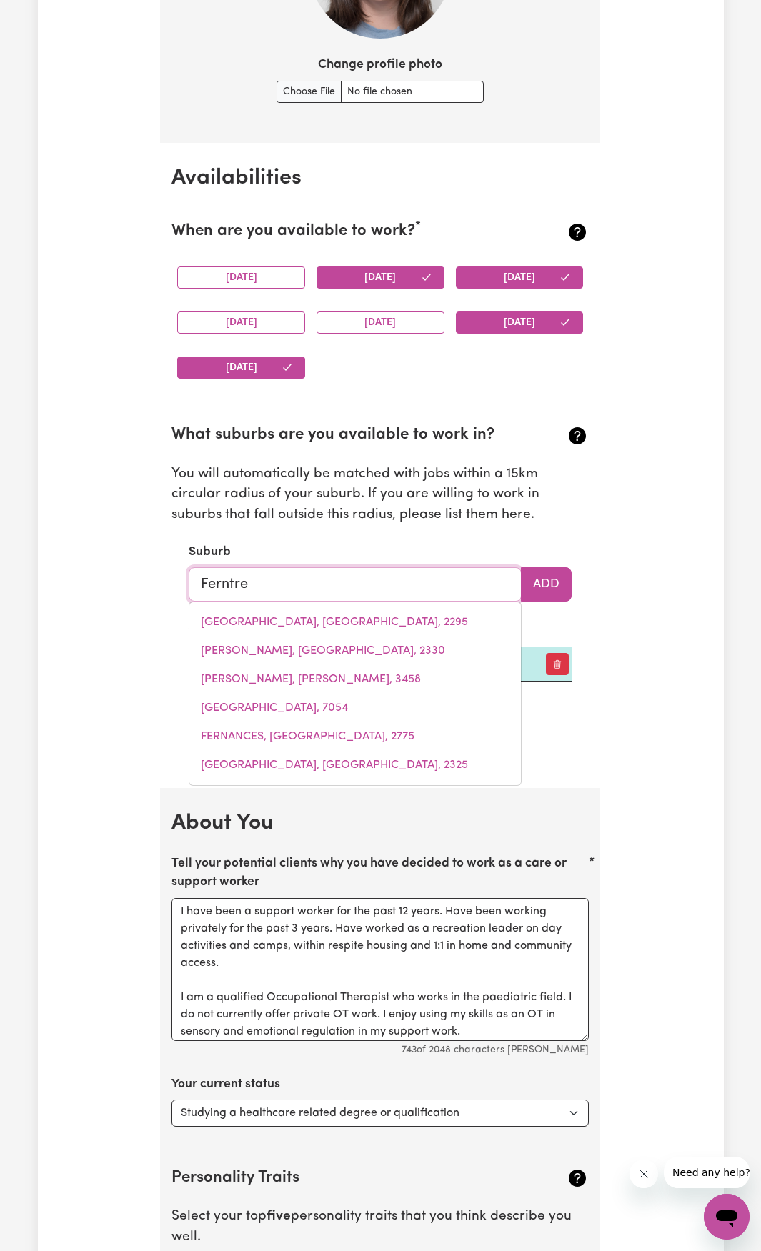
type input "Ferntree"
type input "Ferntree [PERSON_NAME][GEOGRAPHIC_DATA], 3156"
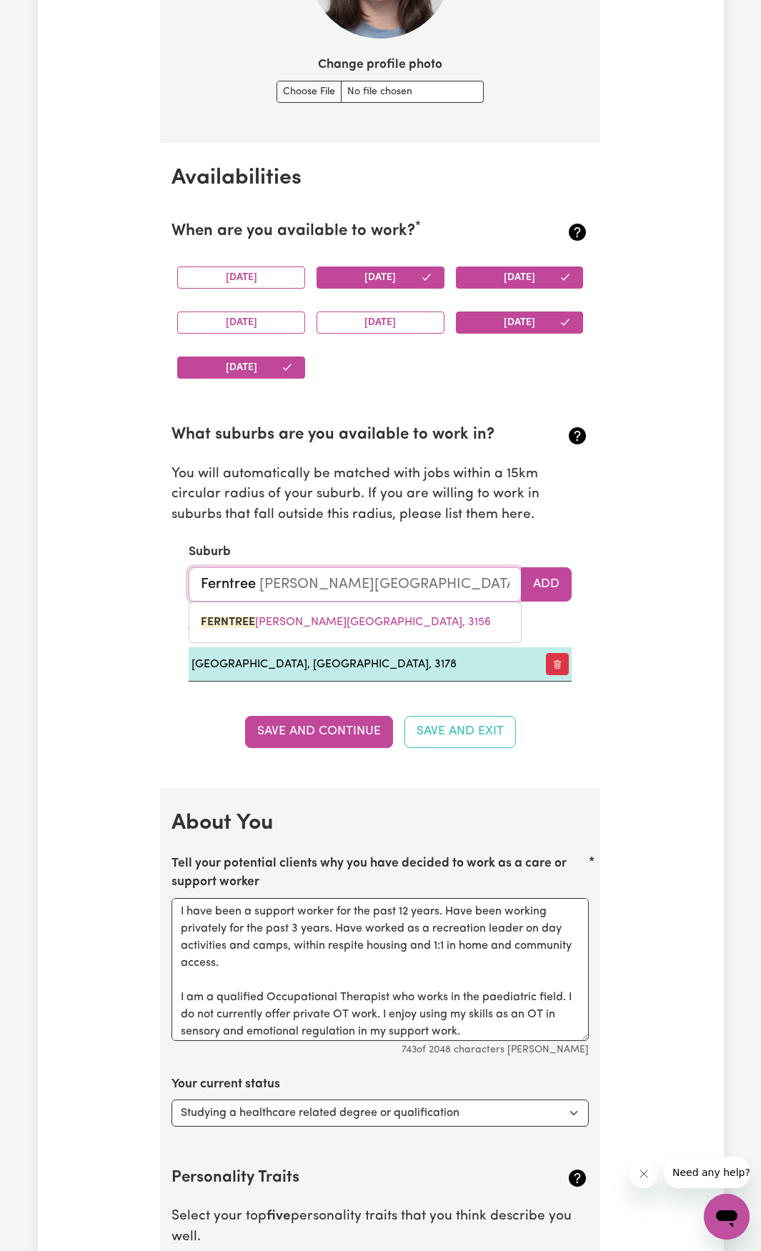
type input "Ferntre"
type input "FerntreE [PERSON_NAME][GEOGRAPHIC_DATA], 3156"
type input "Ferntr"
type input "FerntrEE [PERSON_NAME][GEOGRAPHIC_DATA], 3156"
type input "Fernt"
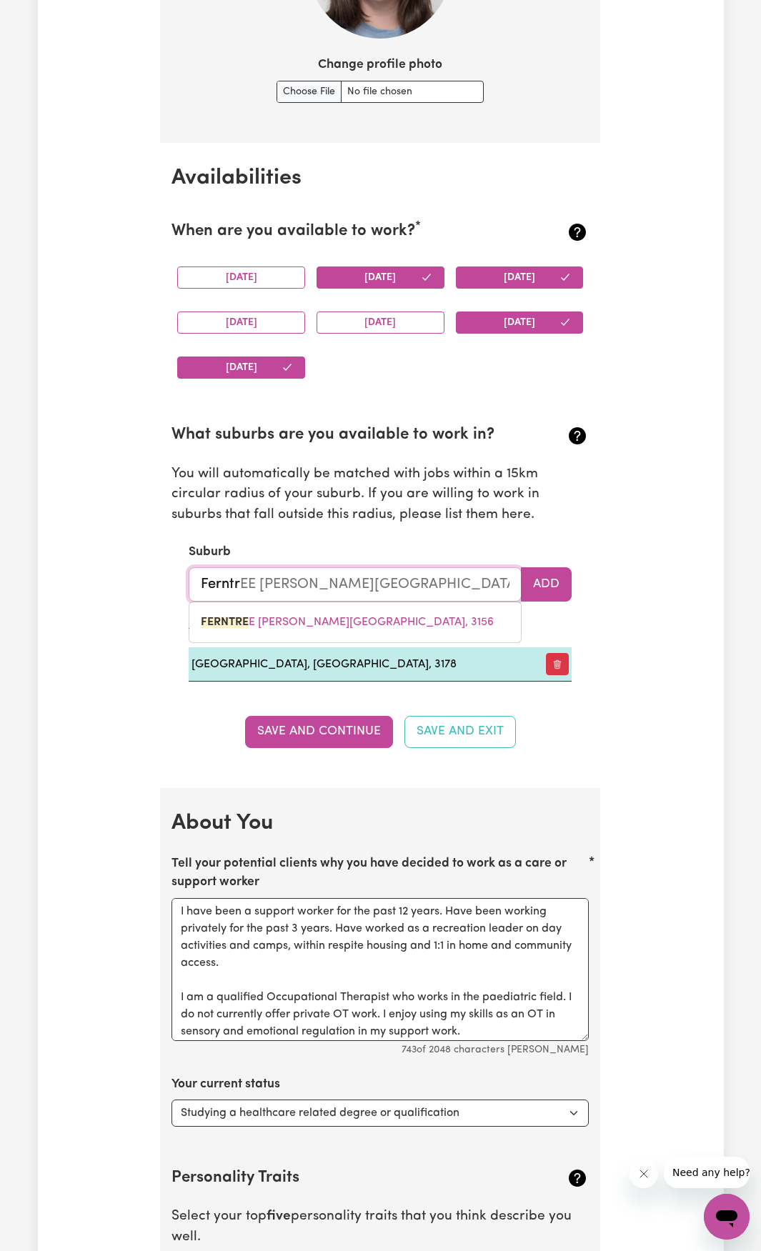
type input "FerntREE [PERSON_NAME][GEOGRAPHIC_DATA], 3156"
type input "Fern"
type input "FernTREE [PERSON_NAME][GEOGRAPHIC_DATA], 3156"
type input "Fer"
type input "FerNTREE [PERSON_NAME][GEOGRAPHIC_DATA], 3156"
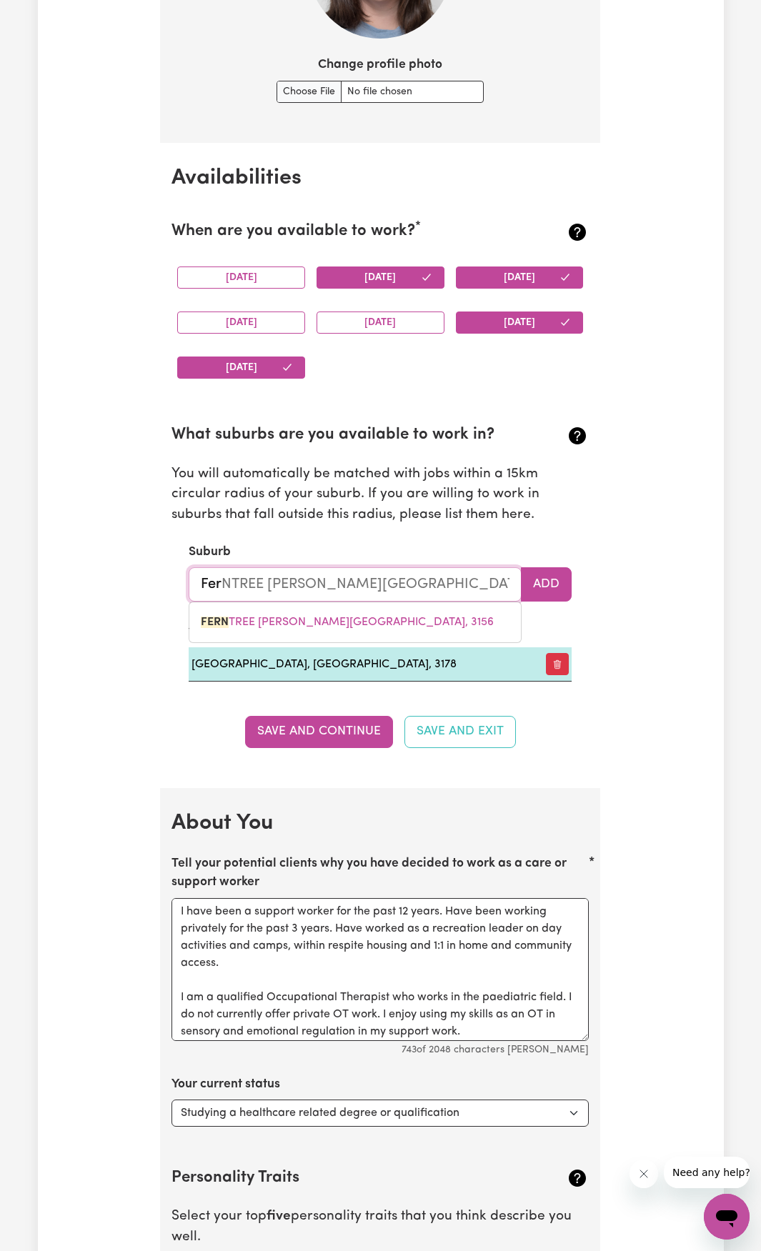
type input "Fe"
type input "F"
click at [353, 580] on input "text" at bounding box center [355, 584] width 333 height 34
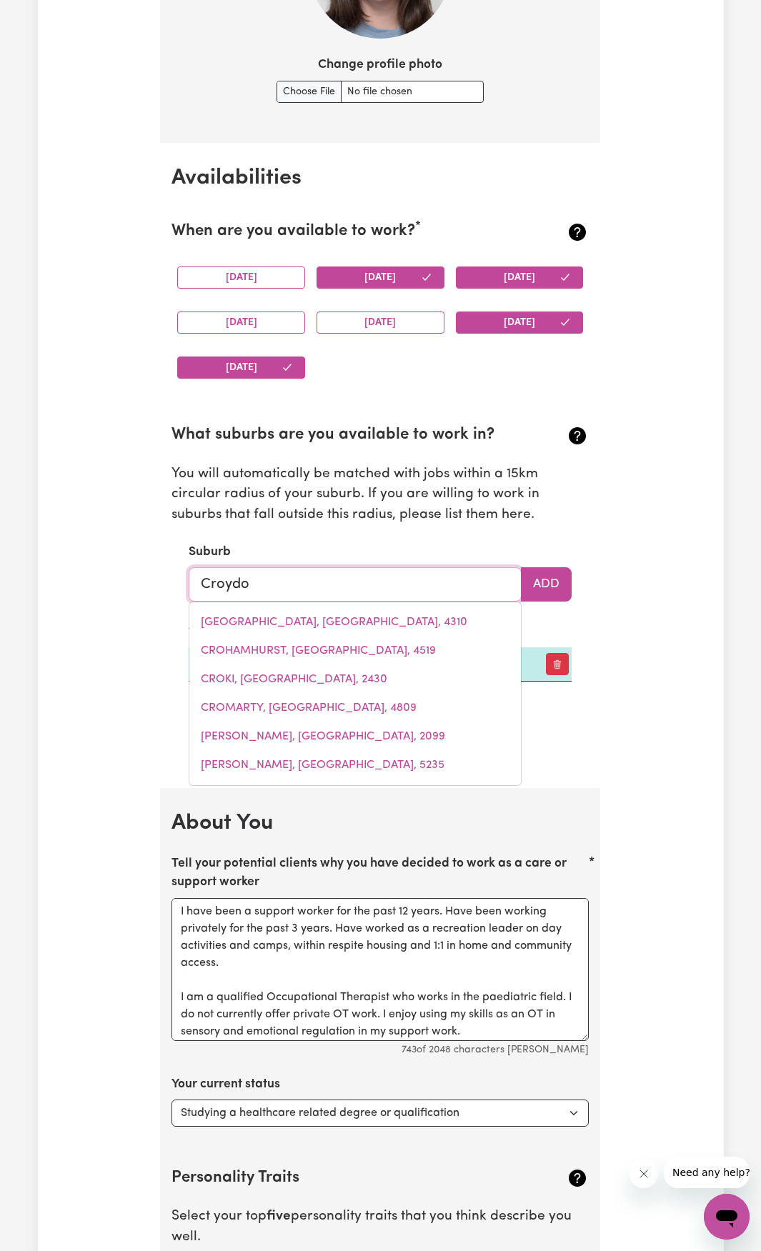
type input "Croydon"
type input "[GEOGRAPHIC_DATA], [GEOGRAPHIC_DATA], 2132"
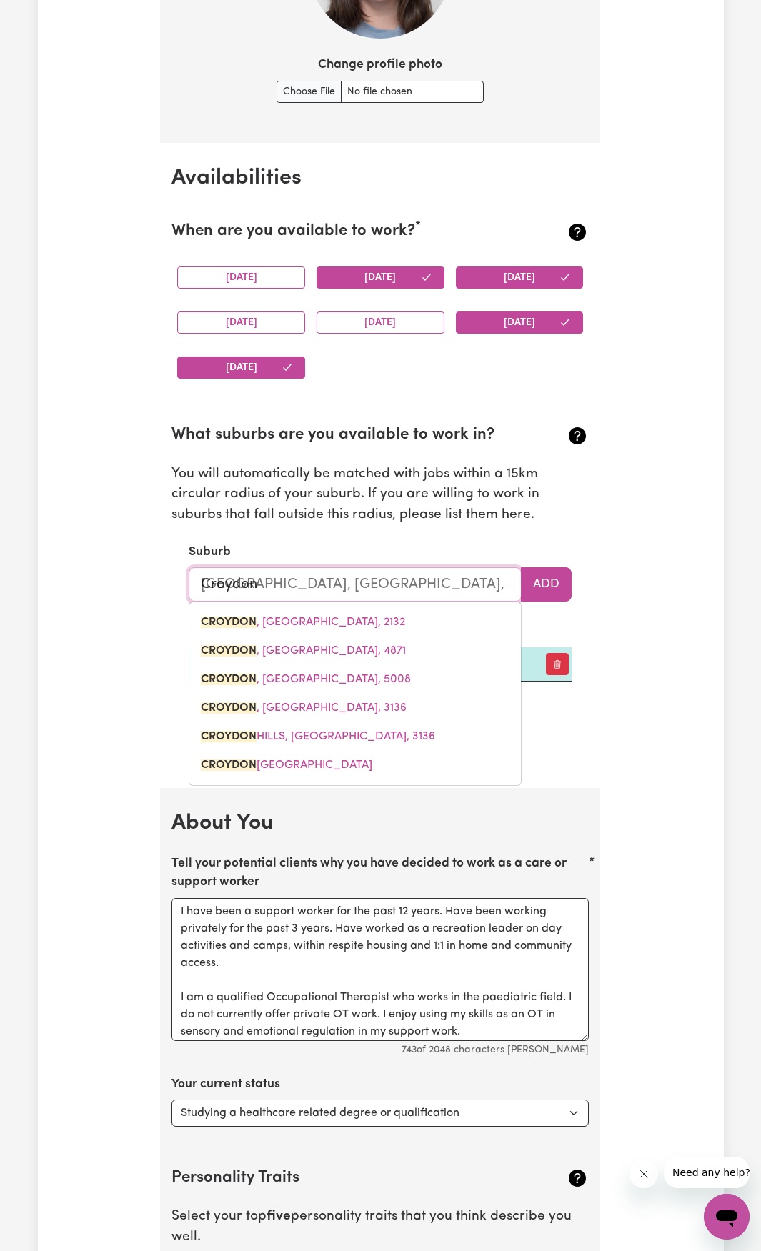
click at [314, 710] on span "CROYDON , [GEOGRAPHIC_DATA], 3136" at bounding box center [304, 707] width 206 height 11
type input "CROYDON, [GEOGRAPHIC_DATA], 3136"
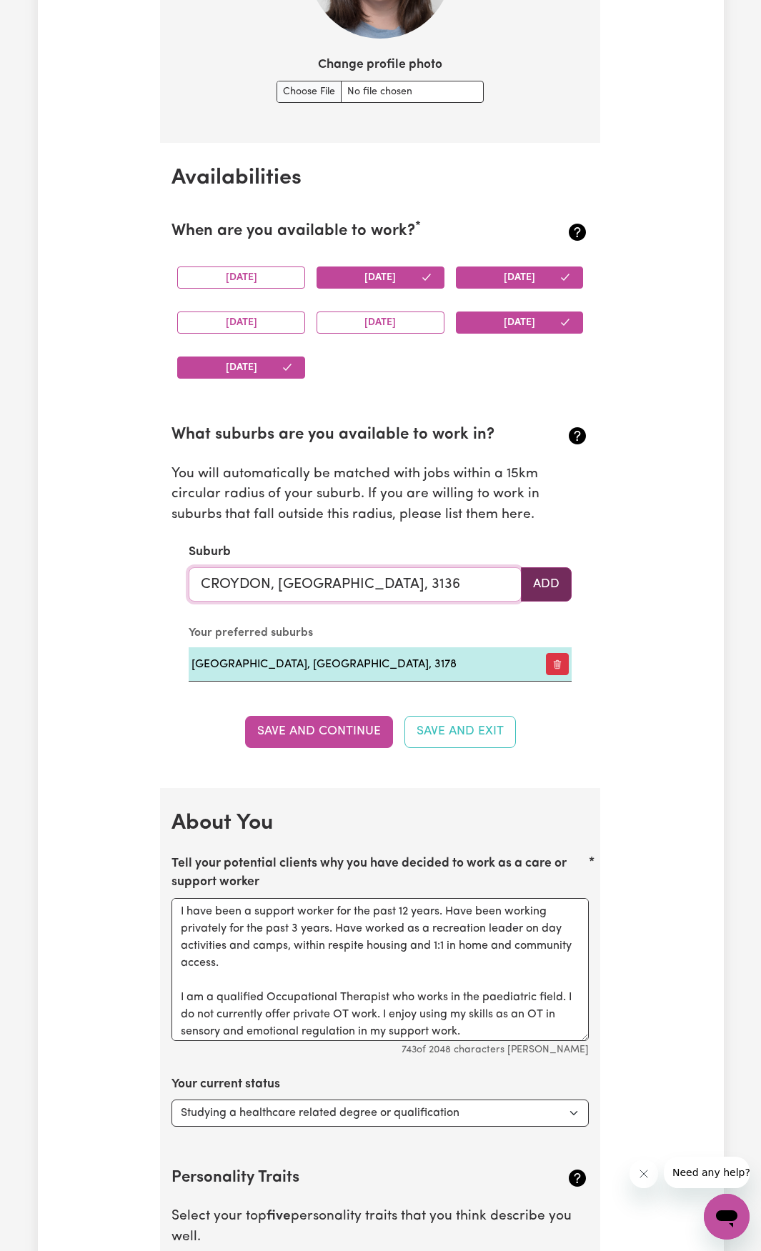
type input "CROYDON, [GEOGRAPHIC_DATA], 3136"
click at [532, 591] on button "Add" at bounding box center [546, 584] width 51 height 34
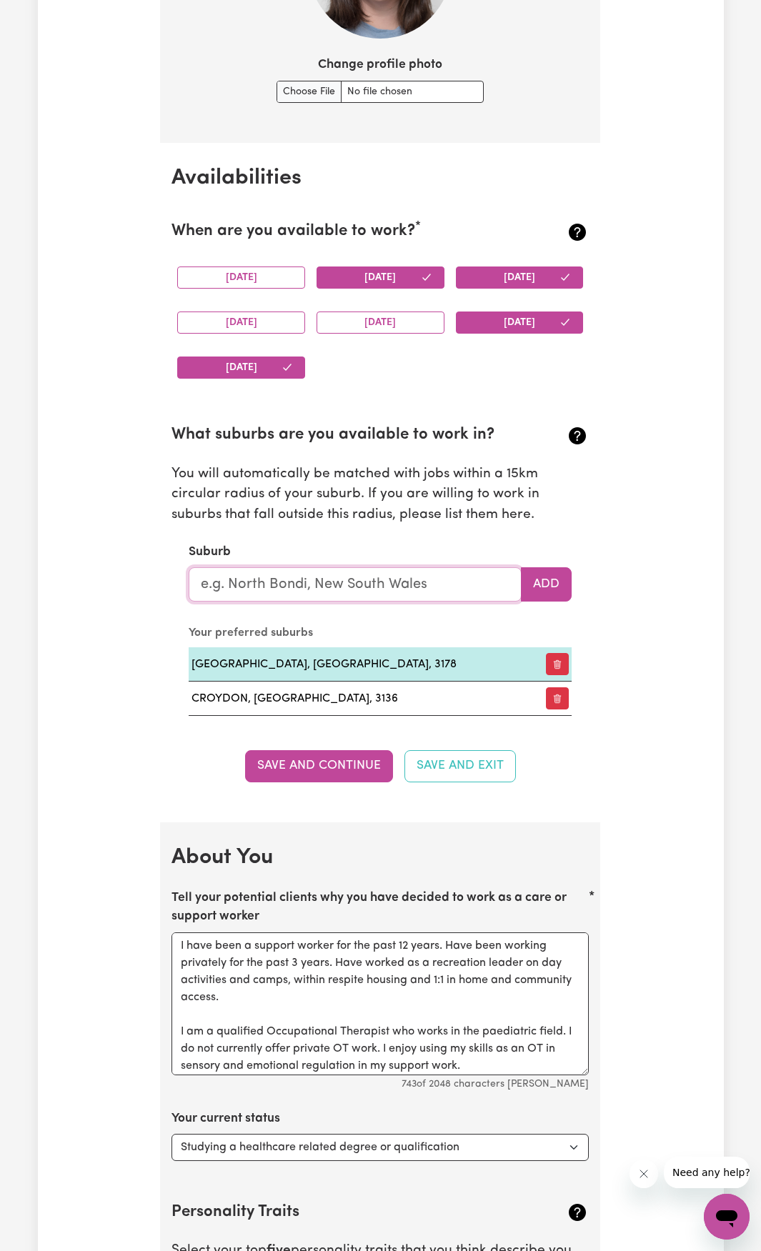
click at [346, 589] on input "text" at bounding box center [355, 584] width 333 height 34
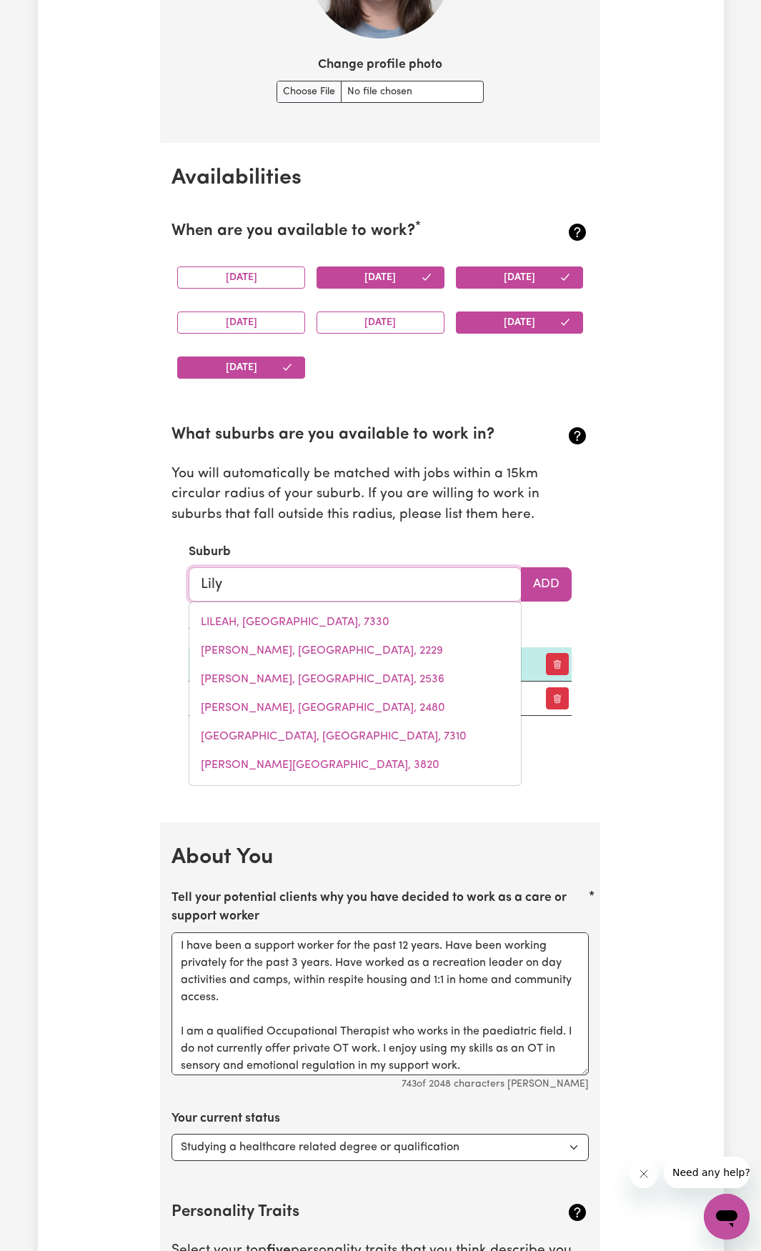
type input "Lil"
type input "LilEAH, [GEOGRAPHIC_DATA], 7330"
type input "Li"
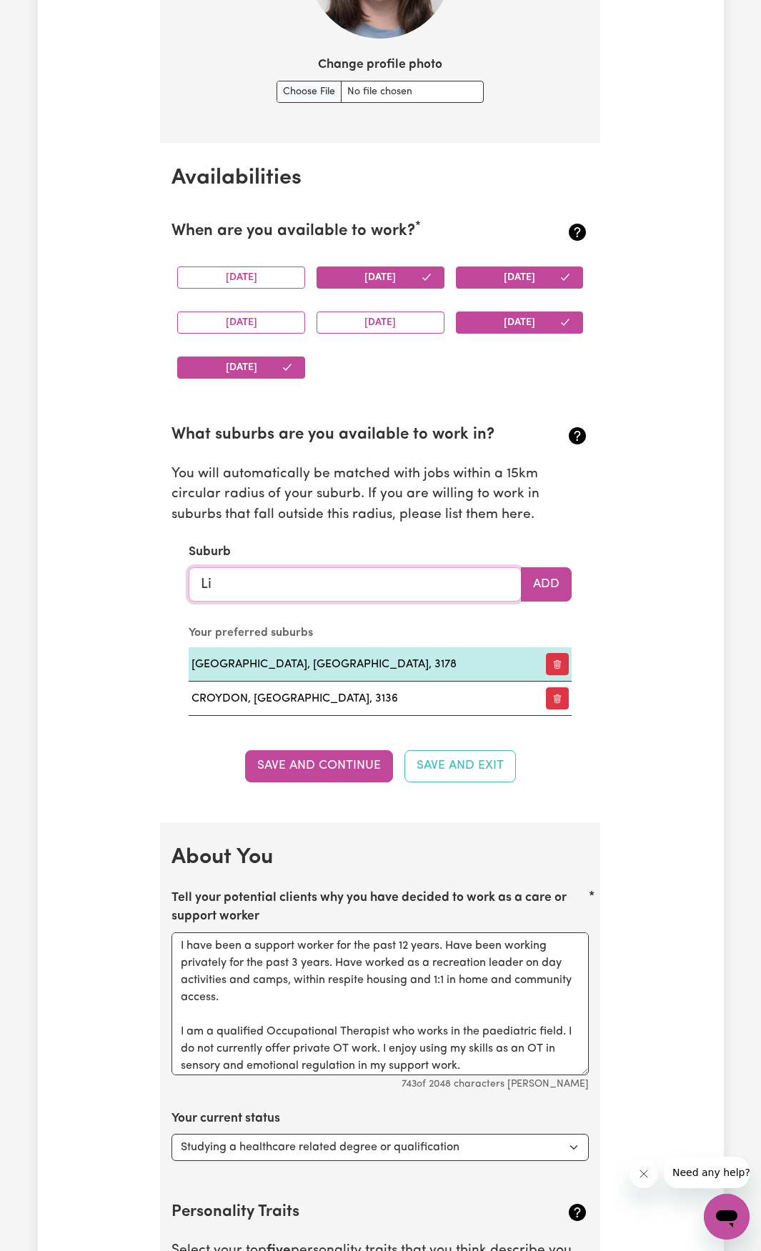
type input "L"
type input "Lil"
type input "LilEAH, [GEOGRAPHIC_DATA], 7330"
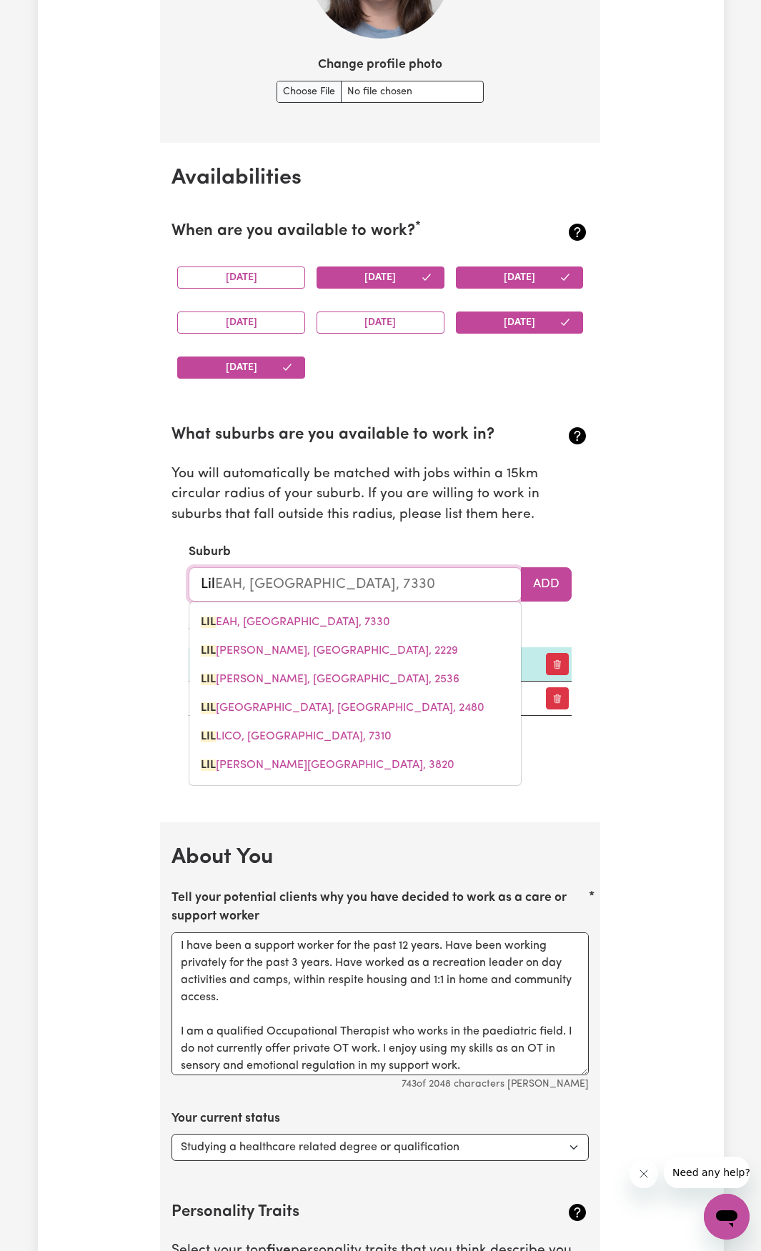
type input "Lily"
type input "Lilyda"
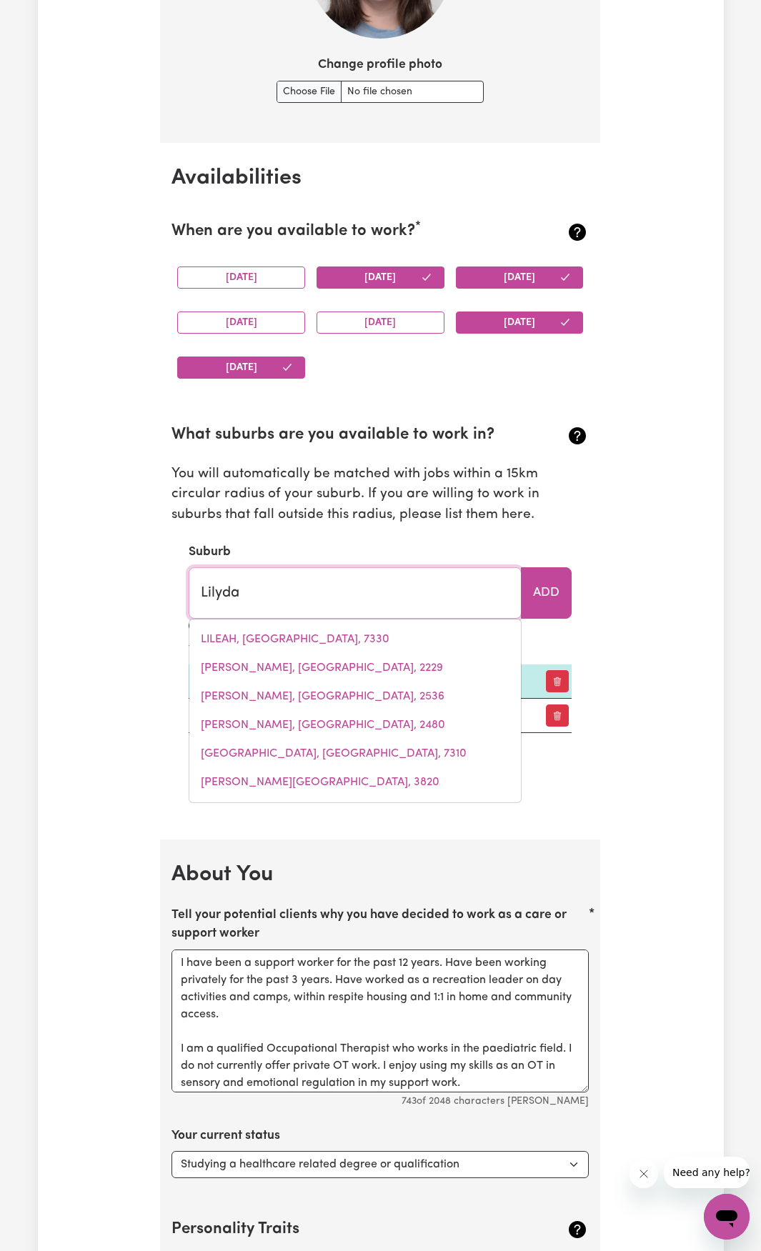
type input "LilydaLE, [GEOGRAPHIC_DATA], 2460"
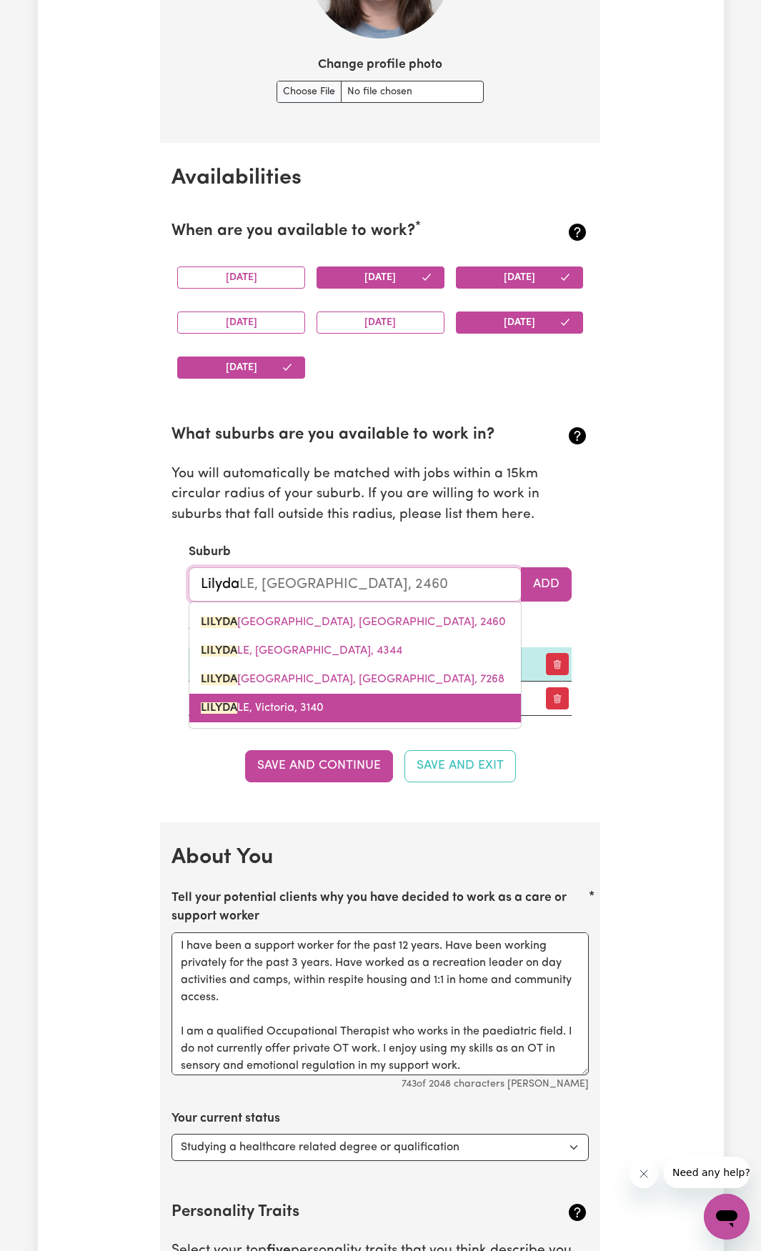
click at [302, 707] on span "LILYDA LE, Victoria, 3140" at bounding box center [262, 707] width 123 height 11
type input "[GEOGRAPHIC_DATA], [GEOGRAPHIC_DATA], 3140"
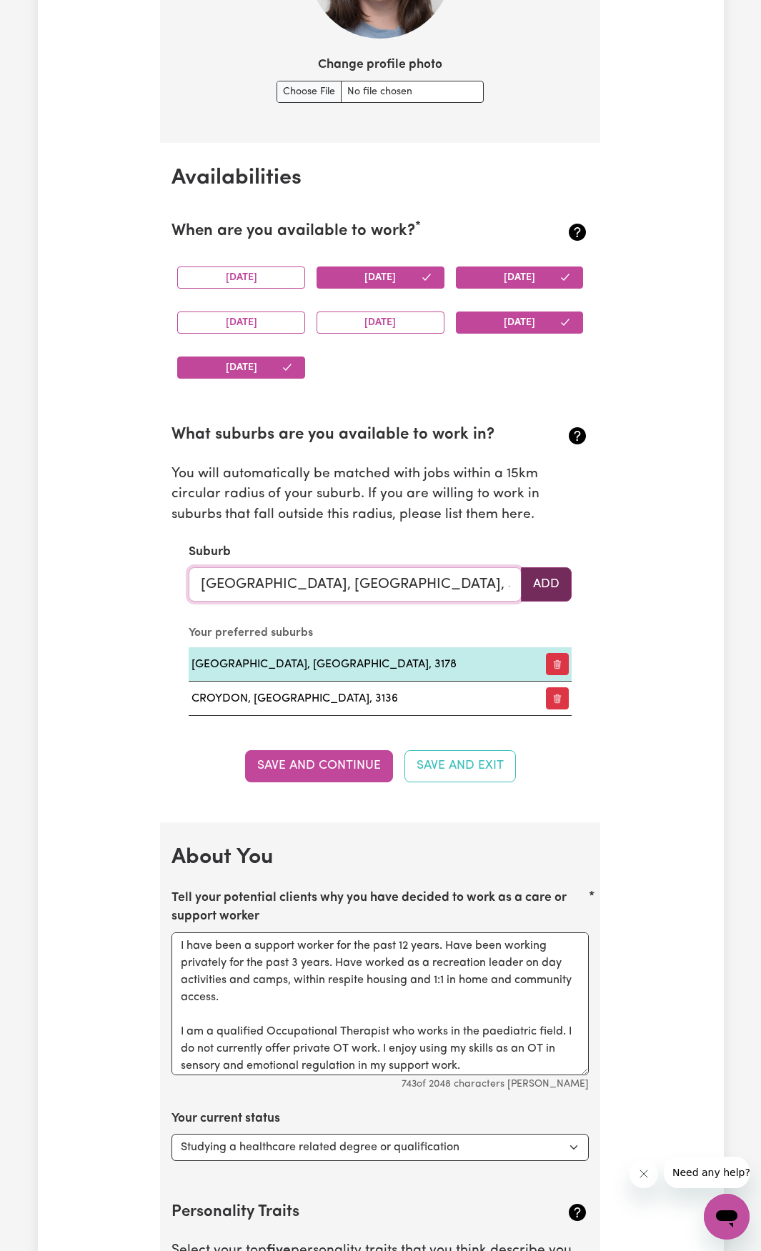
type input "[GEOGRAPHIC_DATA], [GEOGRAPHIC_DATA], 3140"
click at [529, 586] on button "Add" at bounding box center [546, 584] width 51 height 34
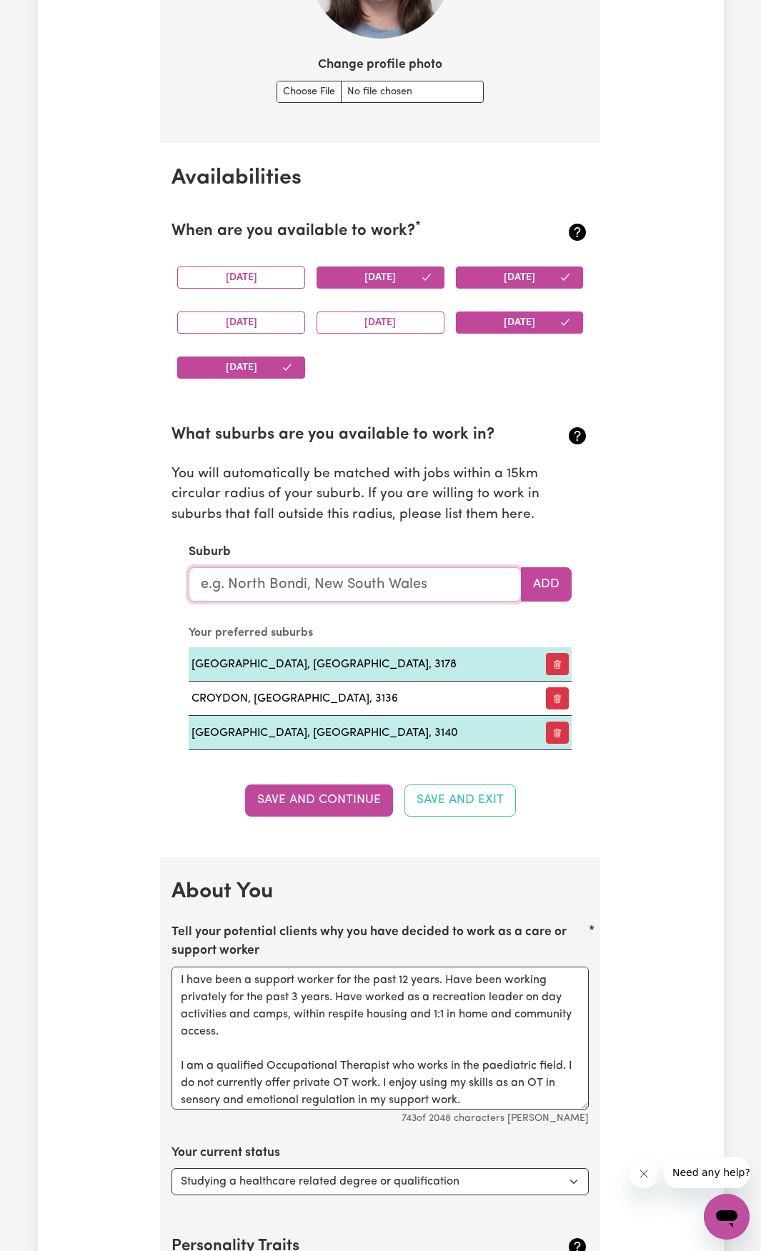
click at [297, 582] on input "text" at bounding box center [355, 584] width 333 height 34
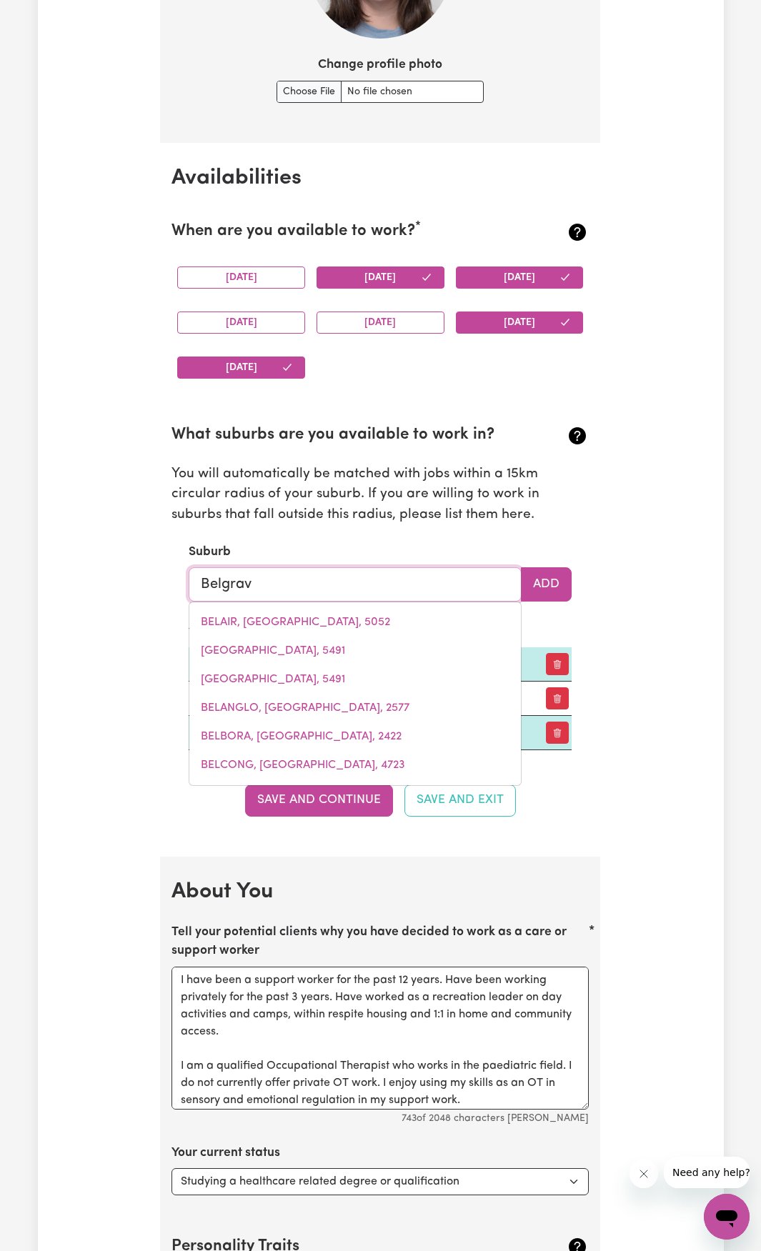
type input "Belgrave"
type input "[PERSON_NAME][GEOGRAPHIC_DATA], 3160"
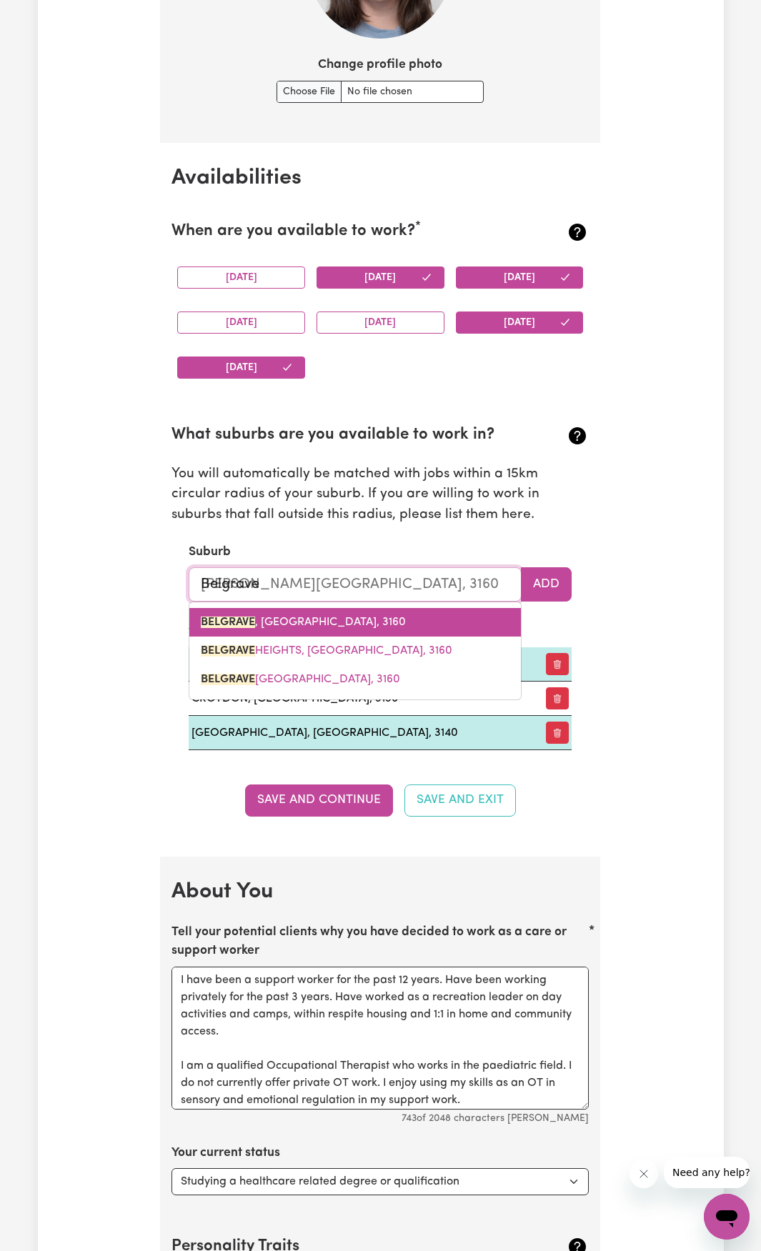
click at [284, 628] on span "[PERSON_NAME][GEOGRAPHIC_DATA], 3160" at bounding box center [303, 622] width 205 height 11
type input "[PERSON_NAME][GEOGRAPHIC_DATA], 3160"
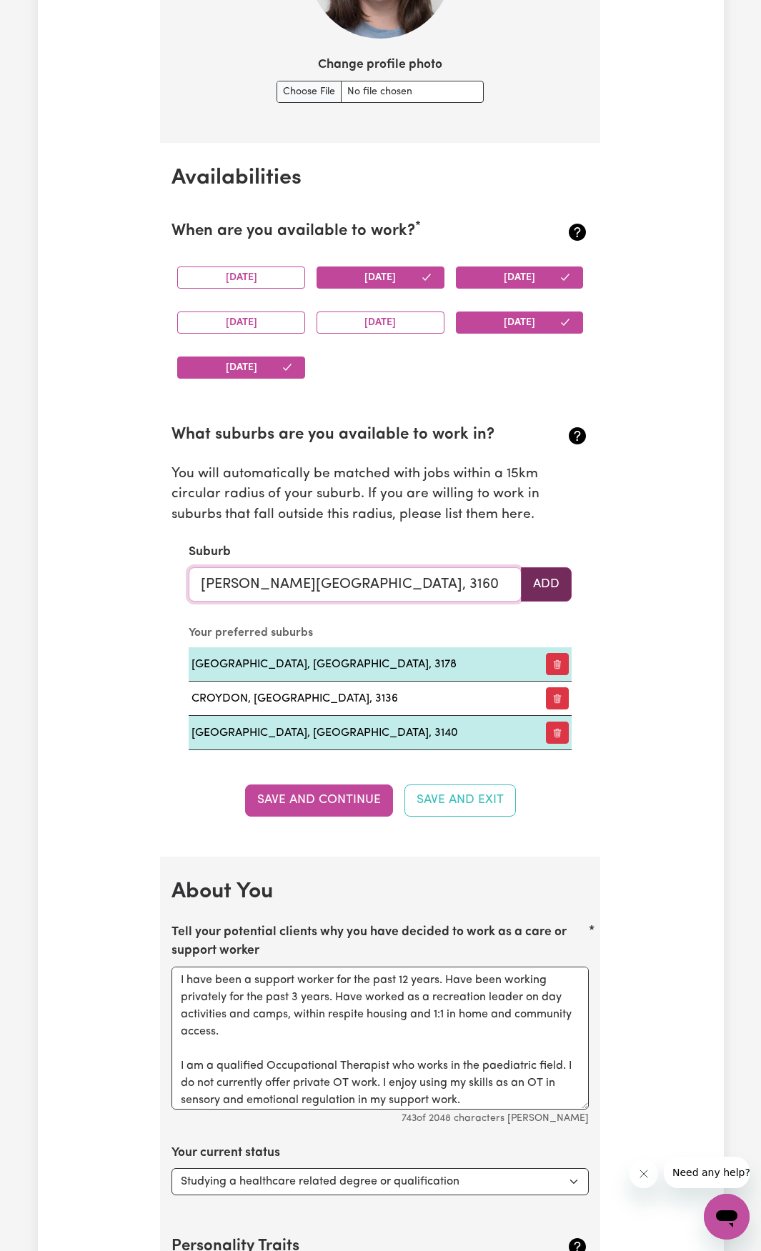
type input "[PERSON_NAME][GEOGRAPHIC_DATA], 3160"
click at [538, 589] on button "Add" at bounding box center [546, 584] width 51 height 34
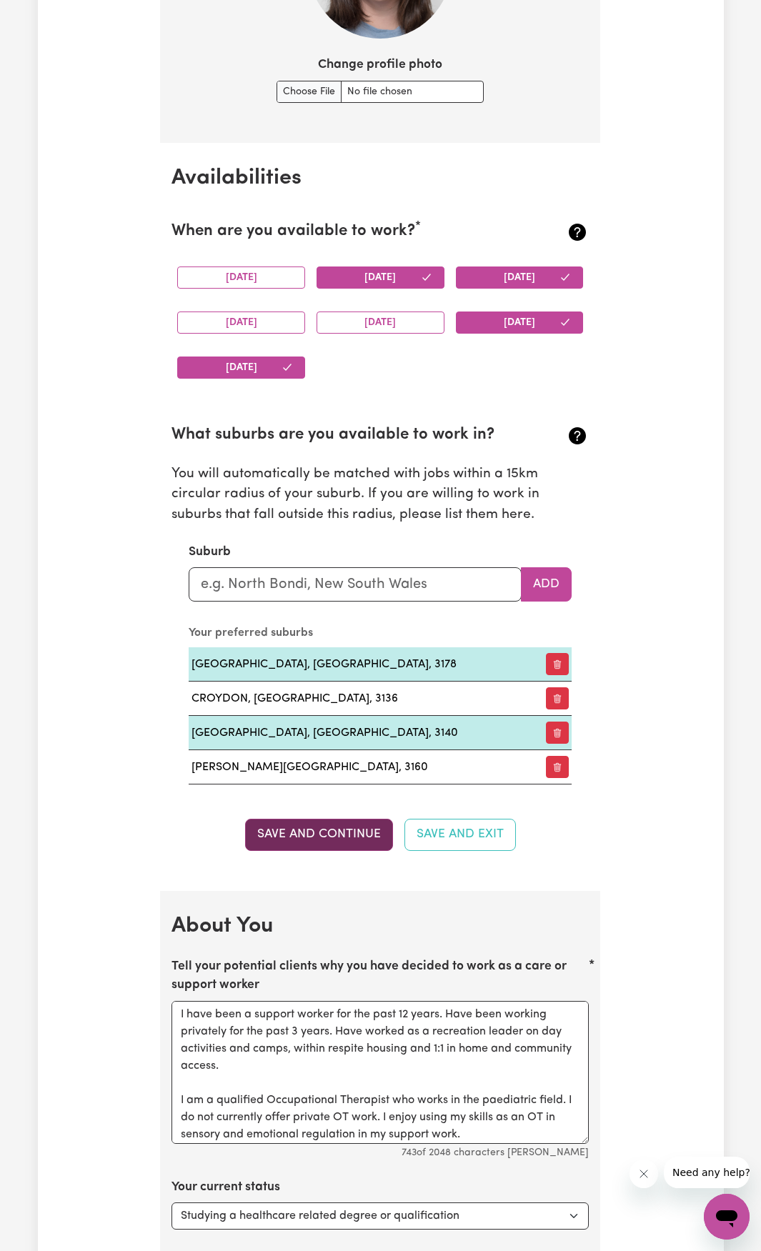
click at [323, 837] on button "Save and Continue" at bounding box center [319, 834] width 148 height 31
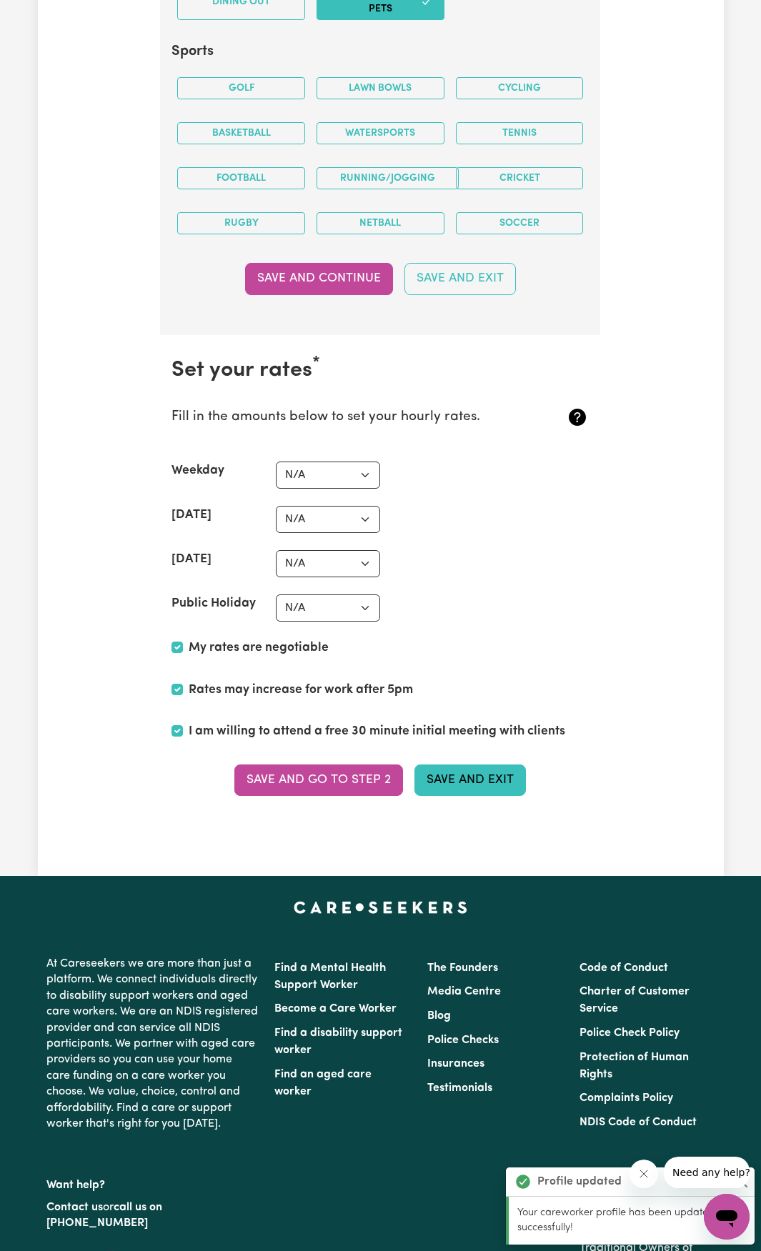
click at [452, 785] on button "Save and Exit" at bounding box center [469, 780] width 111 height 31
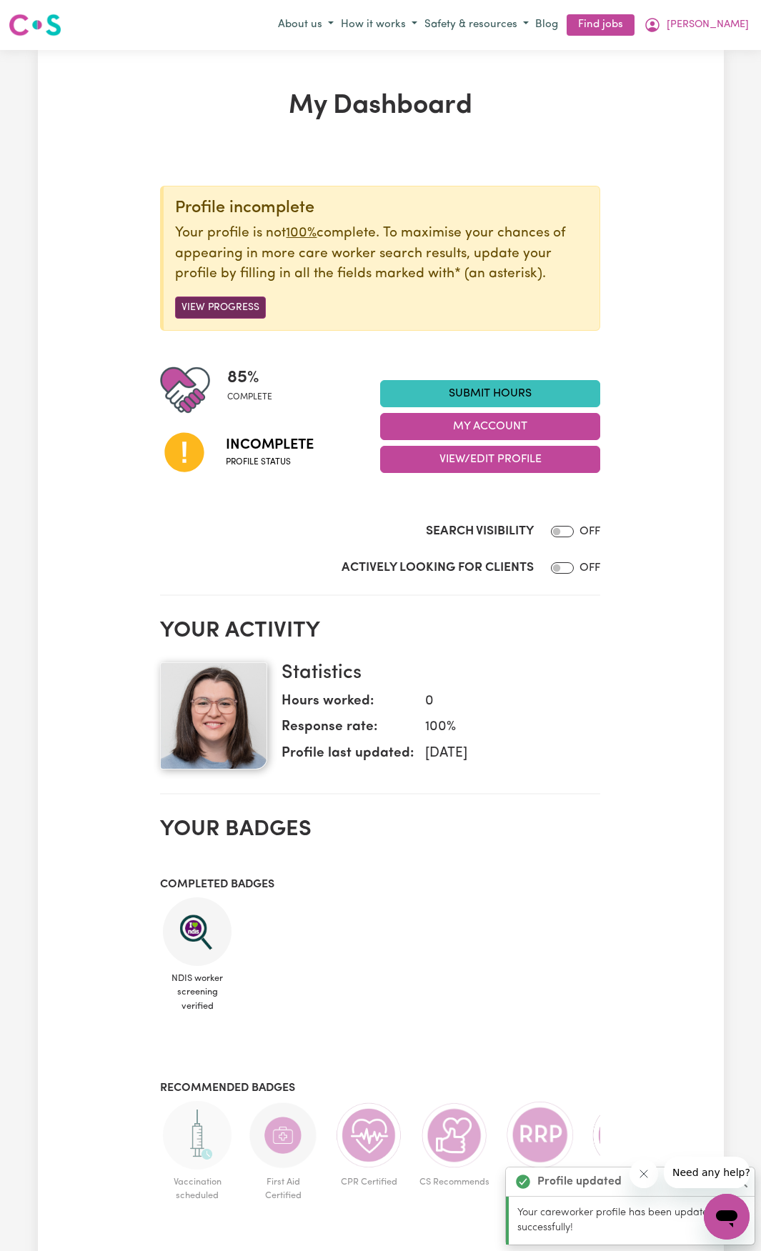
click at [226, 311] on button "View Progress" at bounding box center [220, 308] width 91 height 22
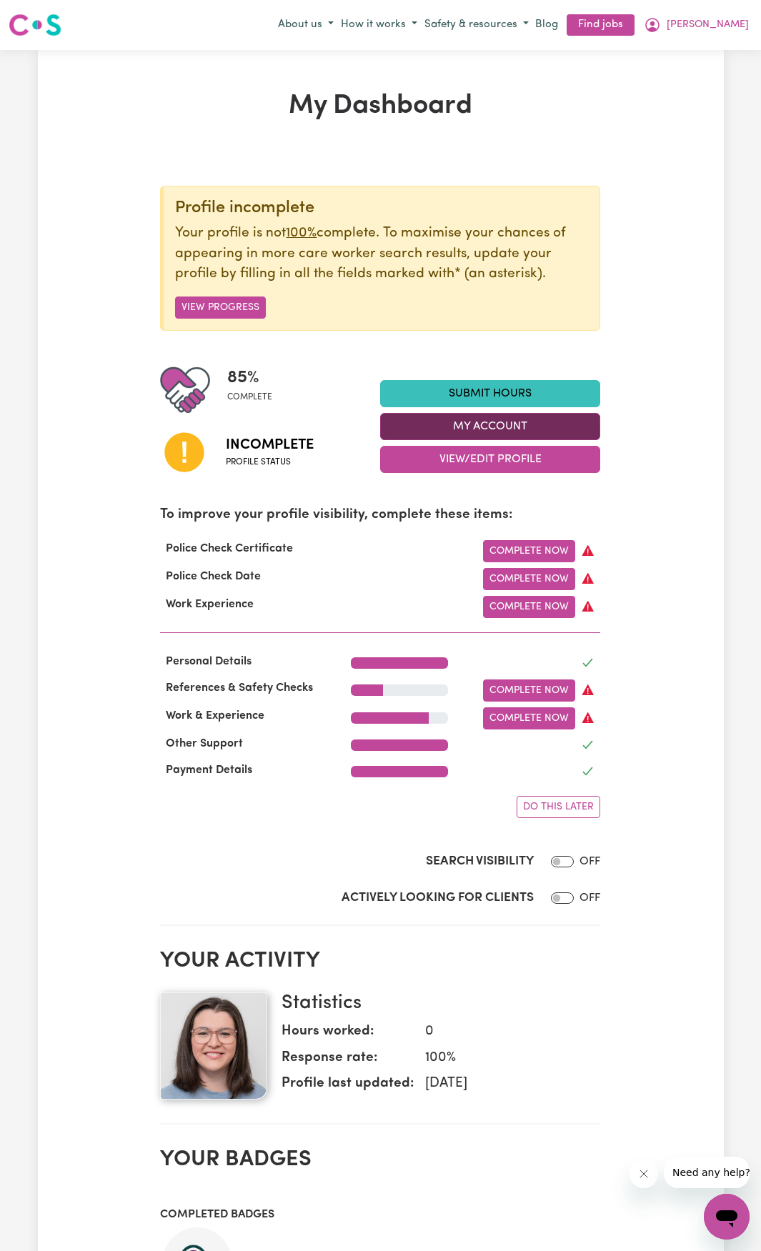
click at [434, 427] on button "My Account" at bounding box center [490, 426] width 220 height 27
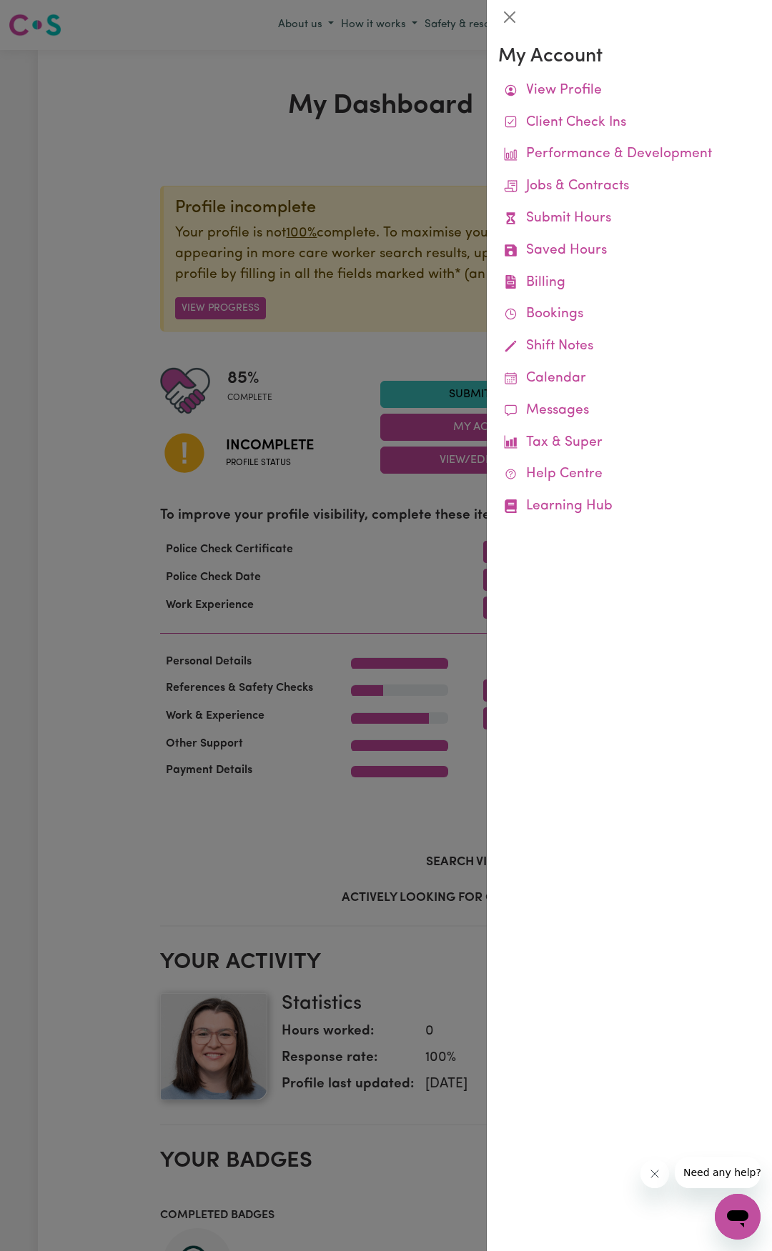
click at [274, 89] on div at bounding box center [386, 625] width 772 height 1251
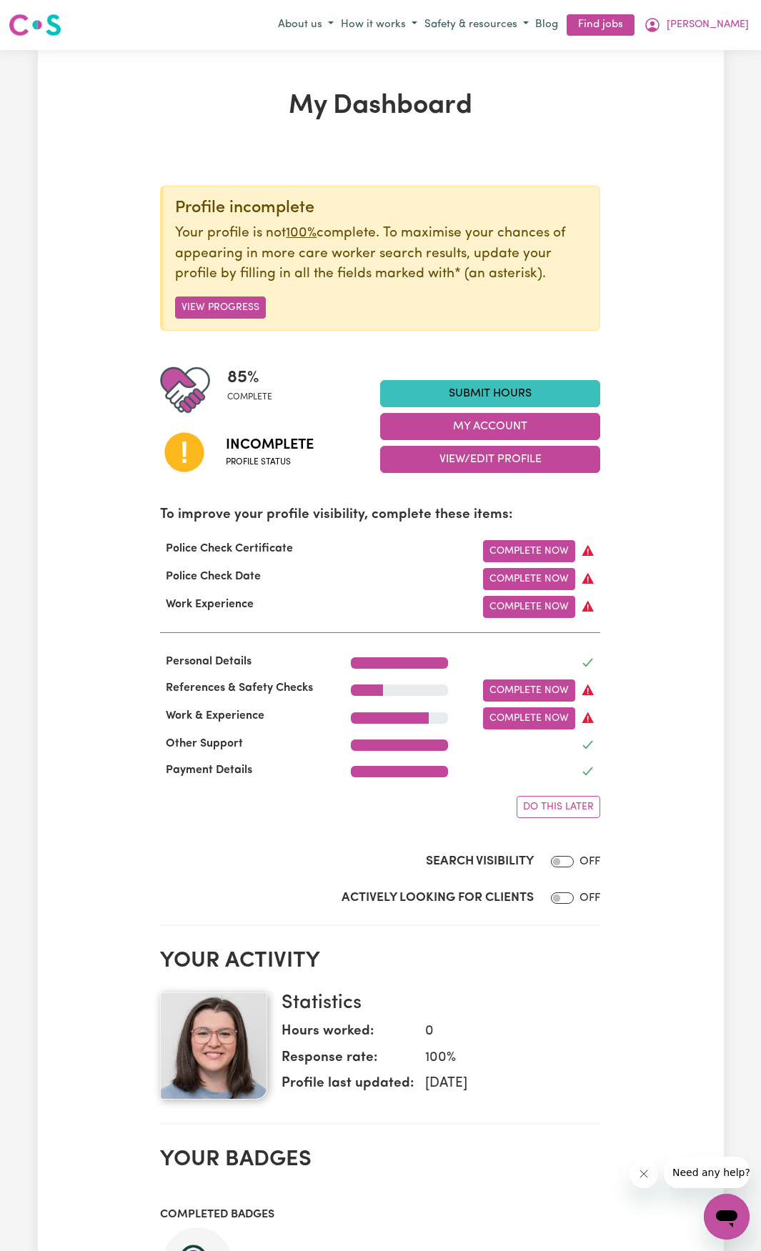
click at [45, 21] on img at bounding box center [35, 25] width 53 height 26
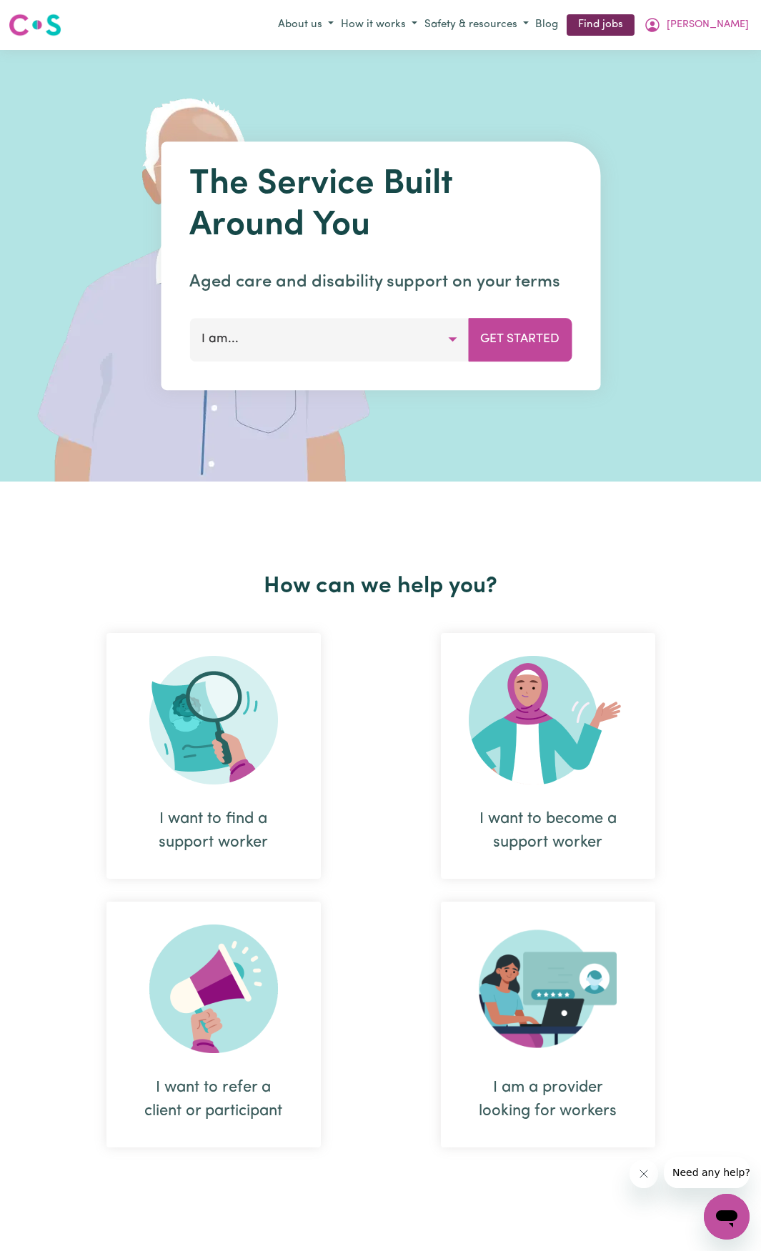
click at [634, 26] on link "Find jobs" at bounding box center [601, 25] width 68 height 22
